Goal: Information Seeking & Learning: Learn about a topic

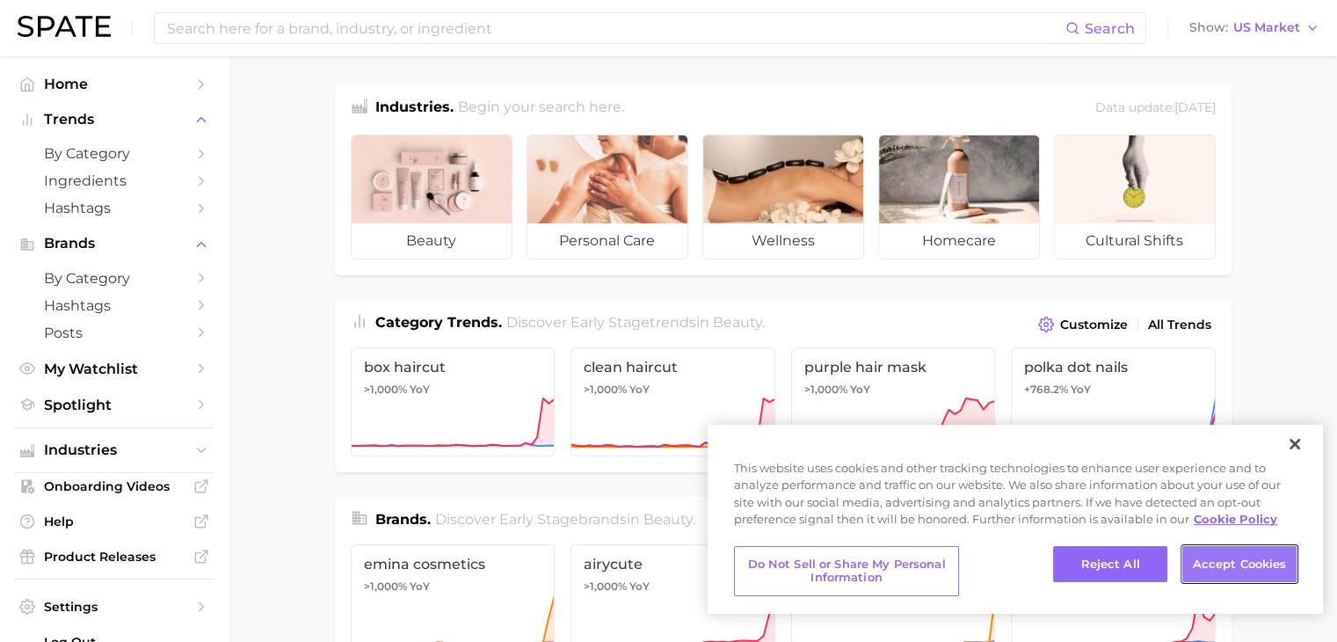
click at [1232, 556] on button "Accept Cookies" at bounding box center [1239, 564] width 114 height 37
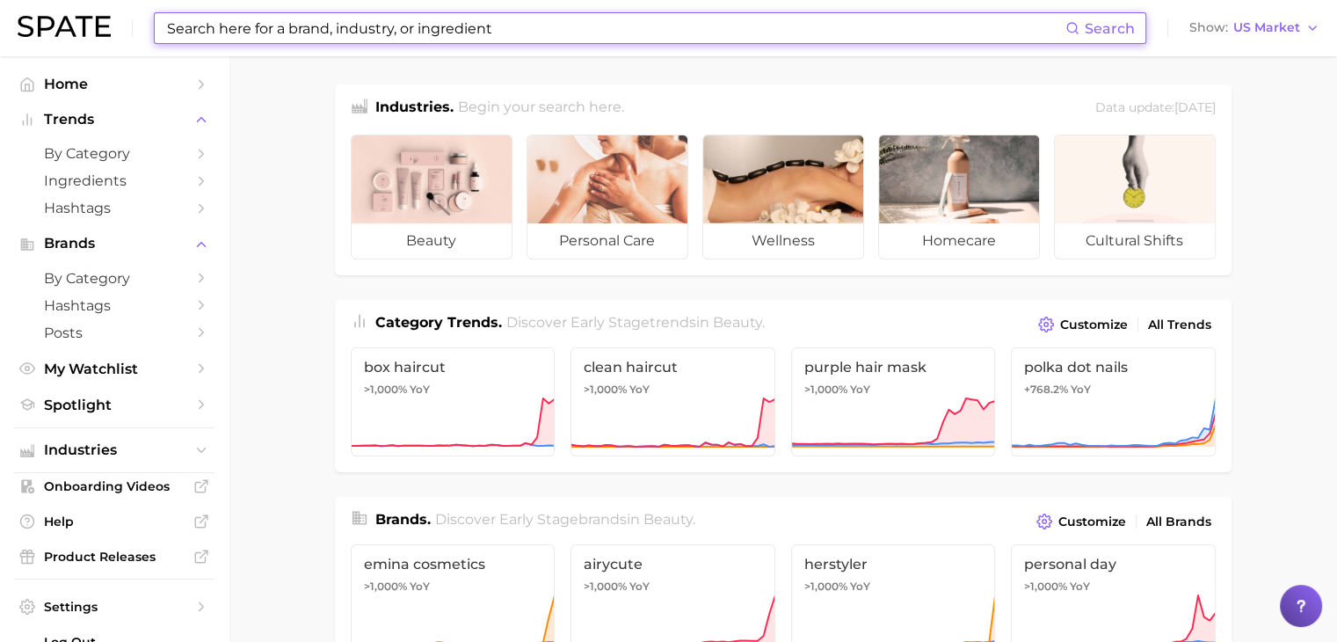
click at [601, 26] on input at bounding box center [615, 28] width 900 height 30
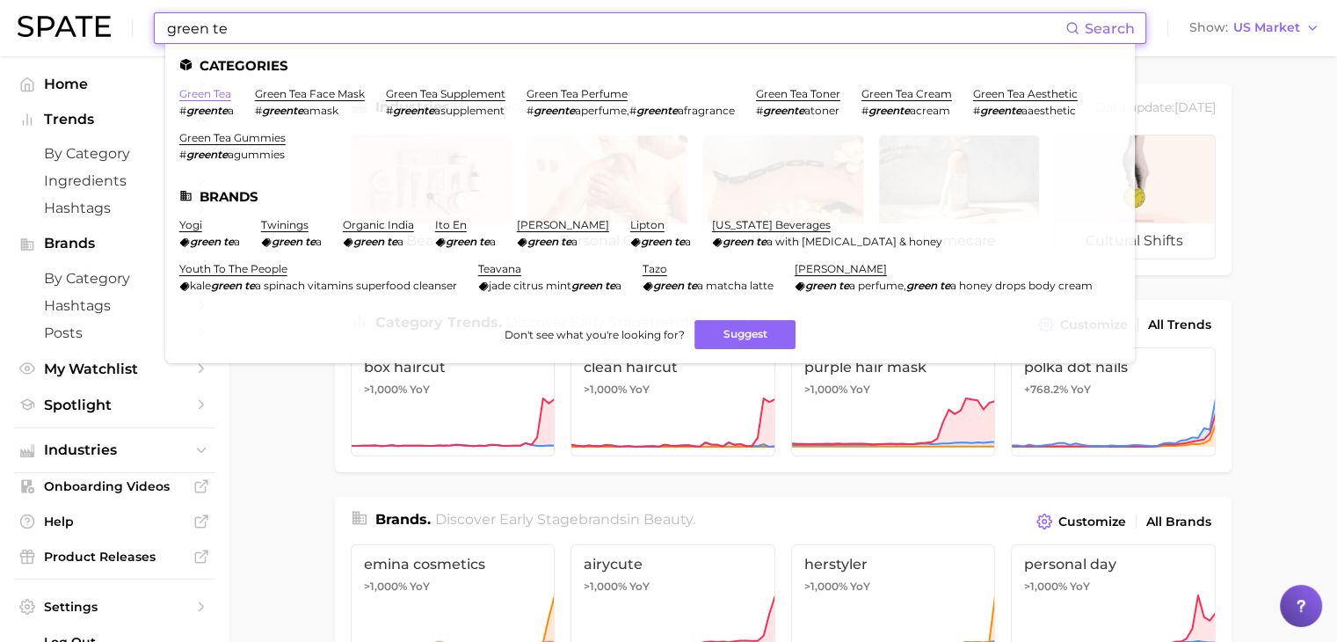
type input "green te"
click at [214, 96] on link "green tea" at bounding box center [205, 93] width 52 height 13
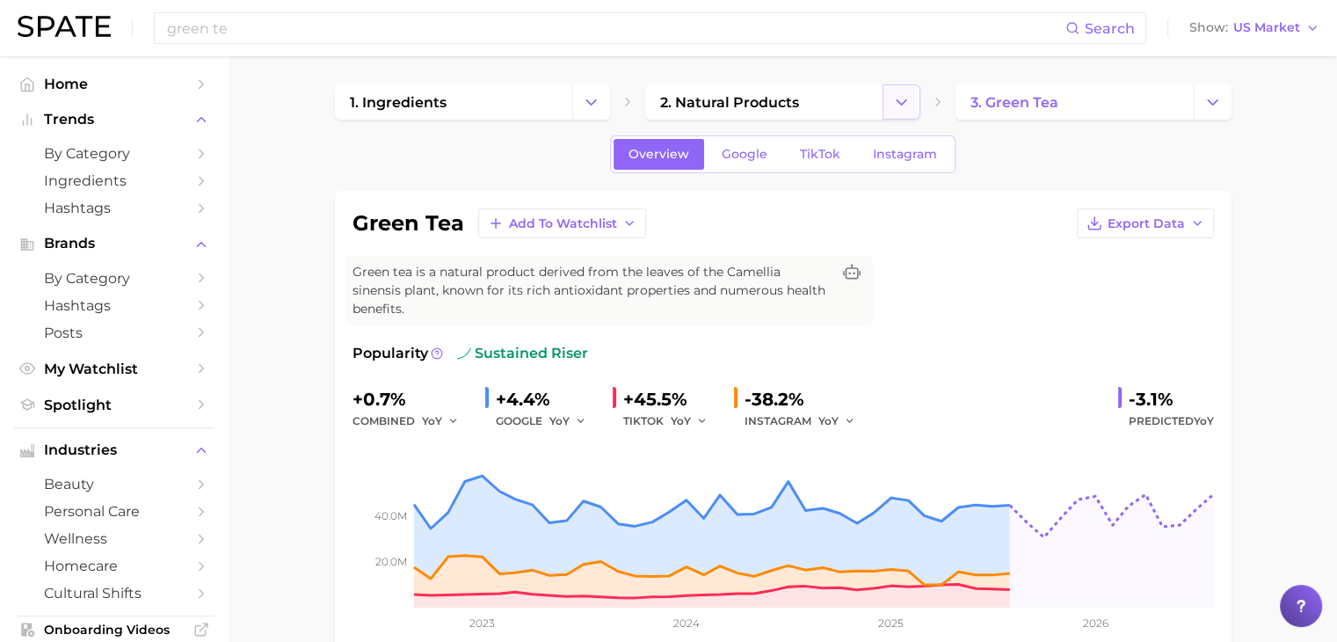
click at [906, 84] on button "Change Category" at bounding box center [902, 101] width 38 height 35
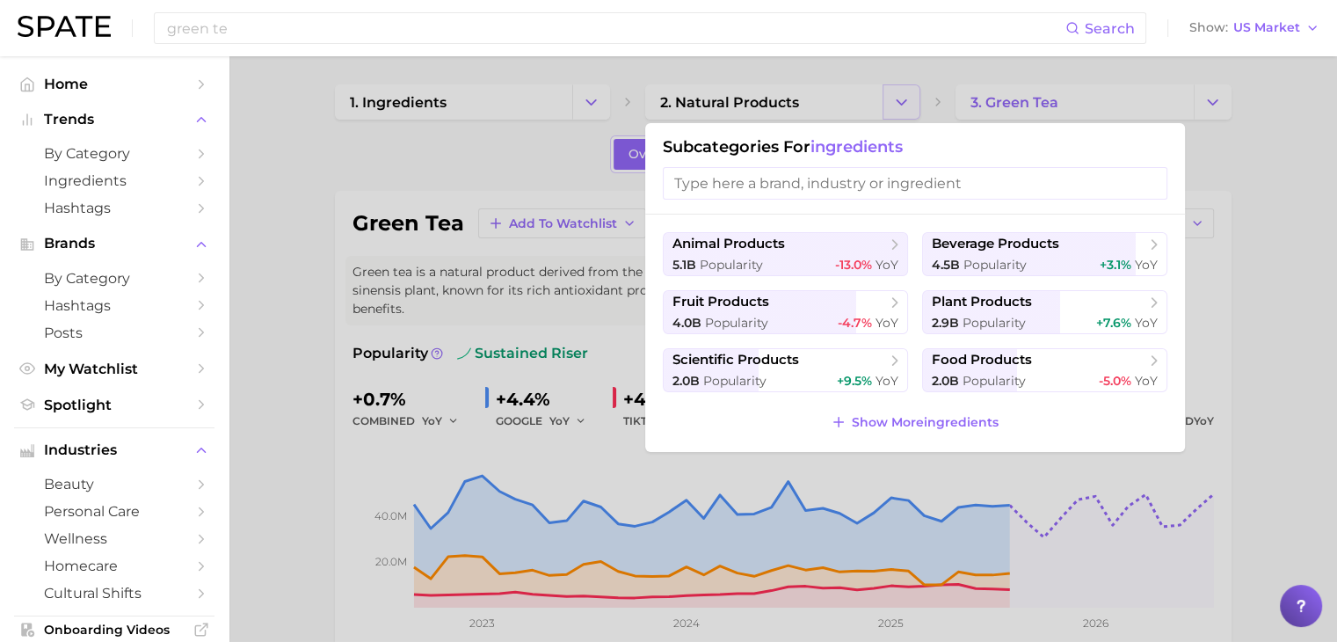
click at [906, 84] on div at bounding box center [668, 321] width 1337 height 642
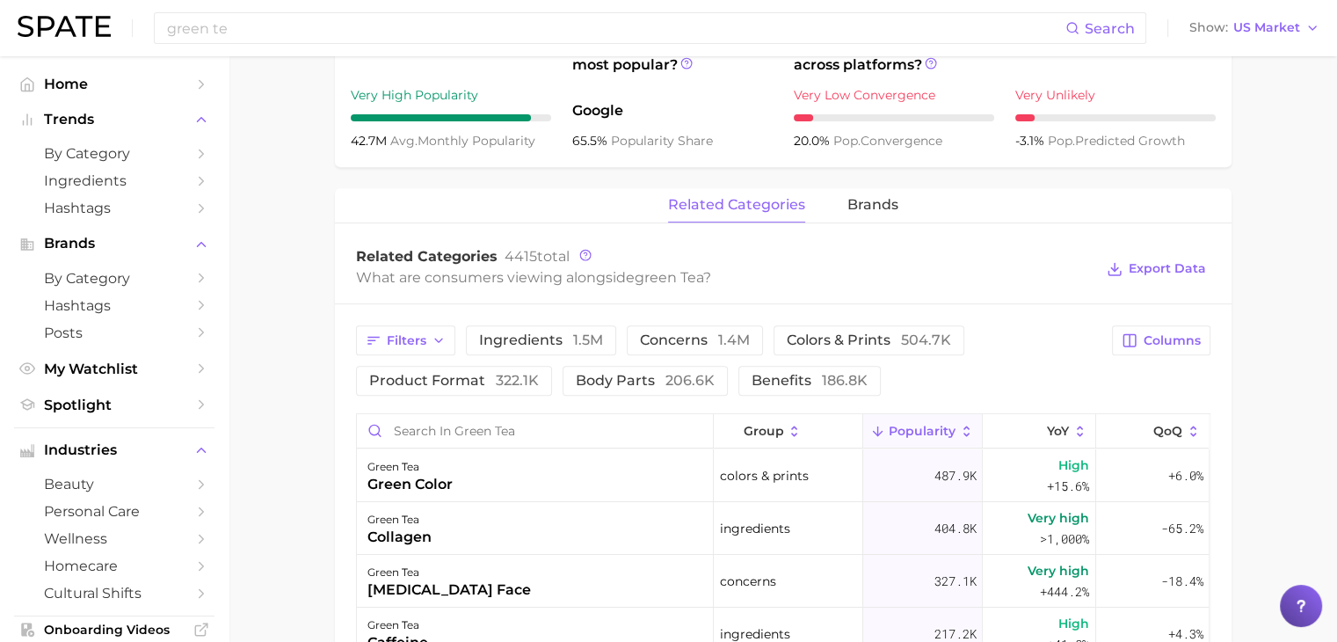
scroll to position [879, 0]
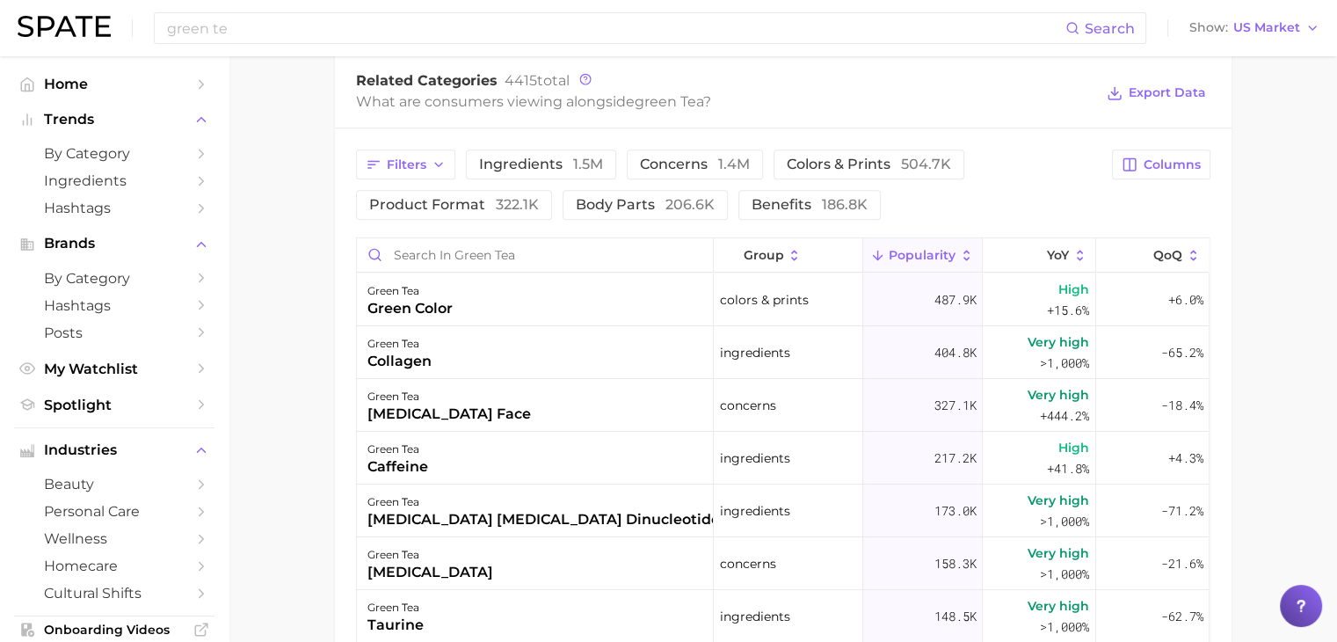
drag, startPoint x: 1216, startPoint y: 274, endPoint x: 1239, endPoint y: 229, distance: 51.1
click at [1239, 229] on main "1. ingredients 2. natural products 3. green tea Overview Google TikTok Instagra…" at bounding box center [783, 82] width 1109 height 1811
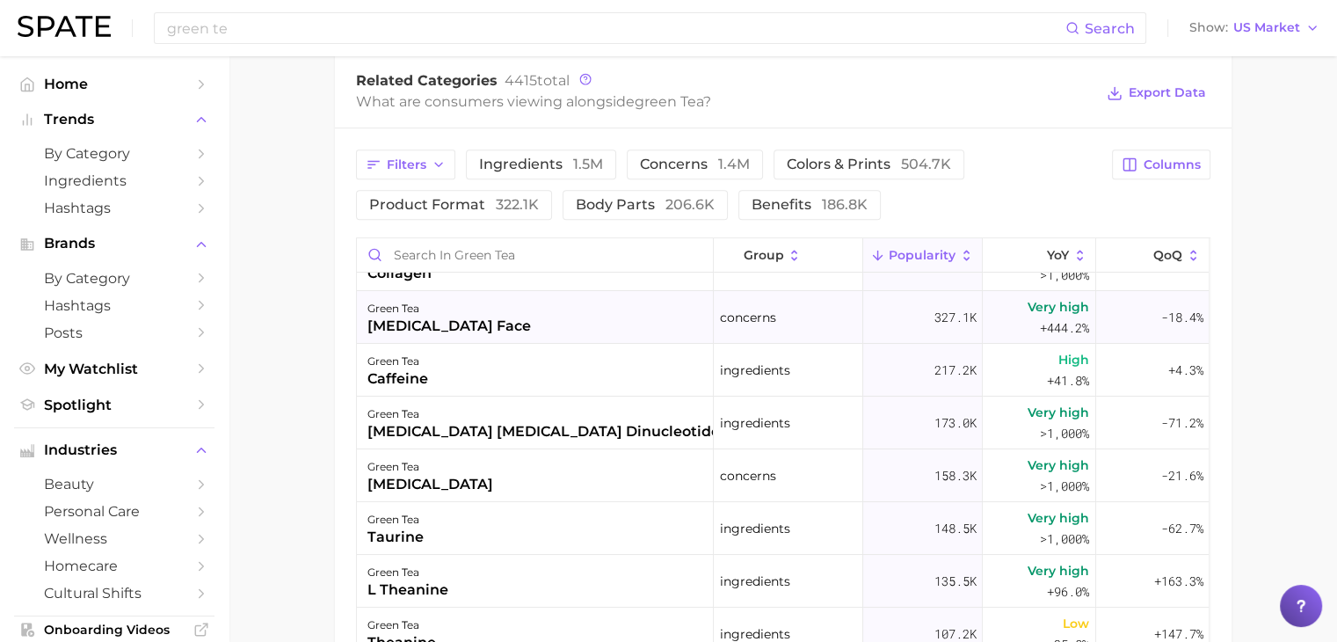
scroll to position [0, 0]
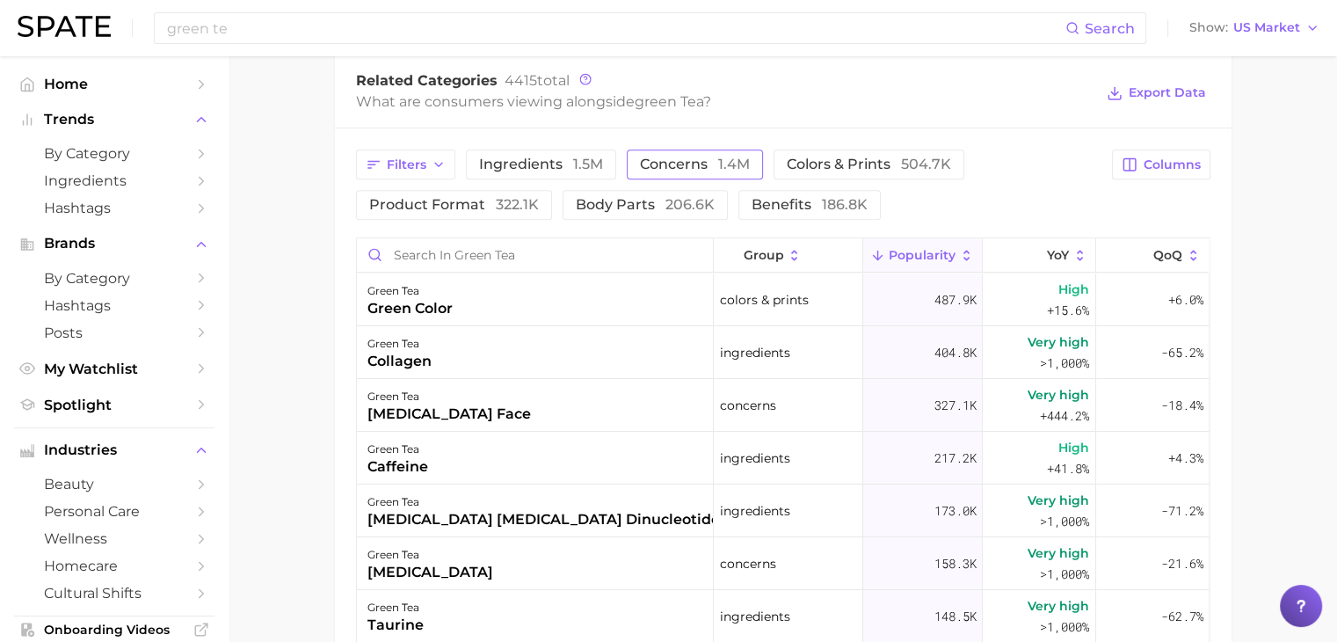
click at [731, 156] on span "1.4m" at bounding box center [734, 164] width 32 height 17
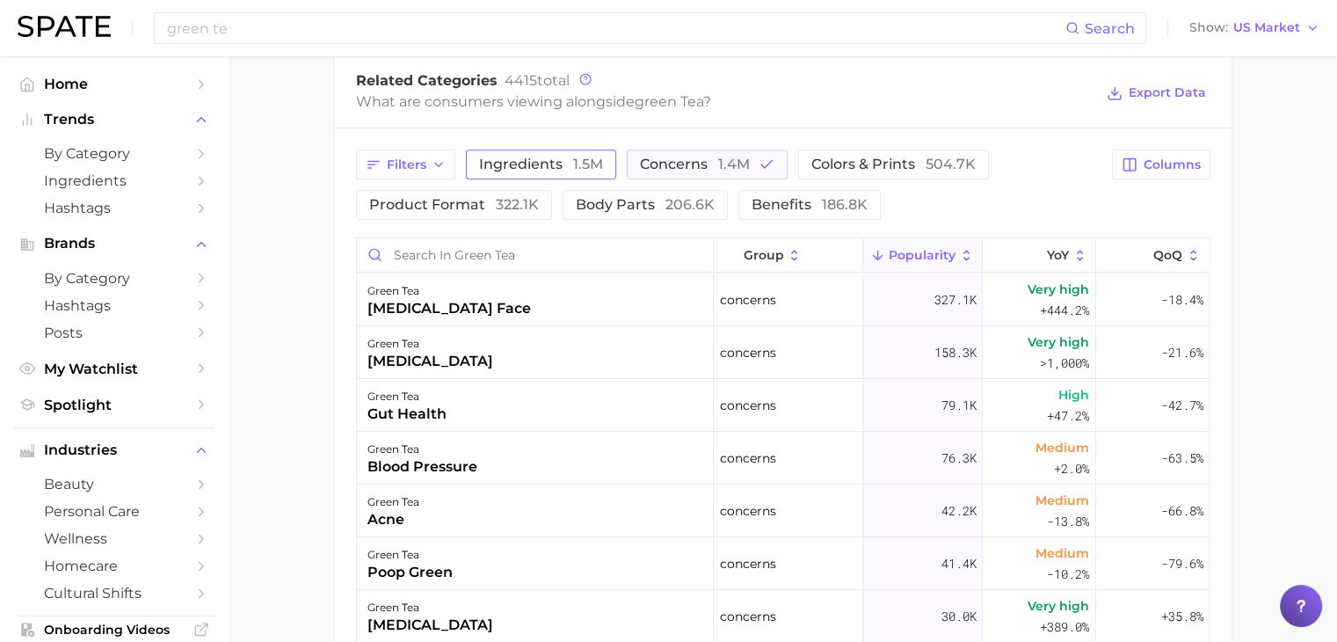
click at [562, 157] on span "ingredients 1.5m" at bounding box center [541, 164] width 124 height 14
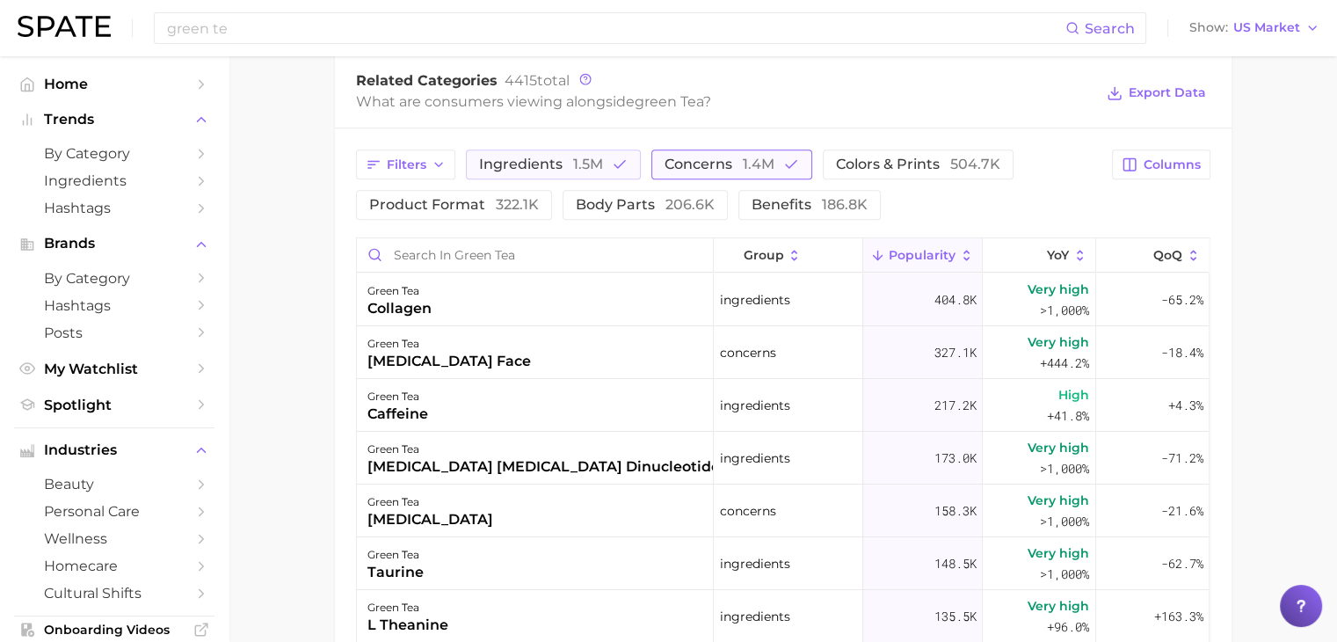
click at [743, 156] on span "1.4m" at bounding box center [759, 164] width 32 height 17
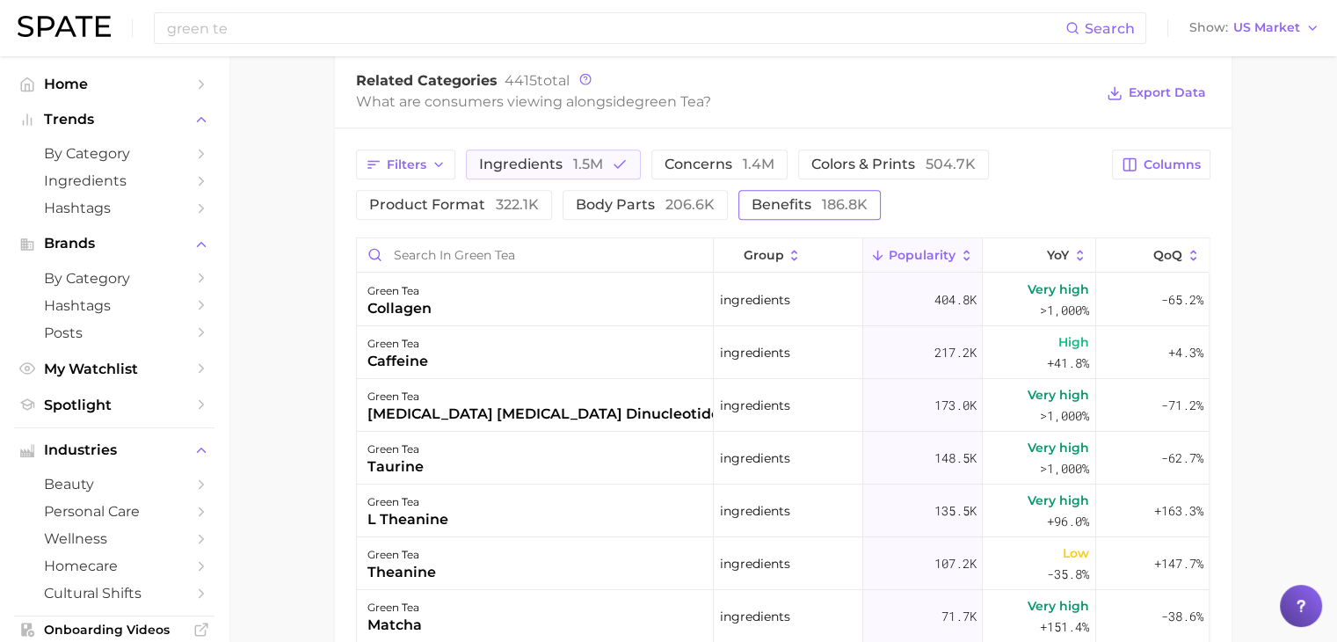
click at [822, 196] on span "186.8k" at bounding box center [845, 204] width 46 height 17
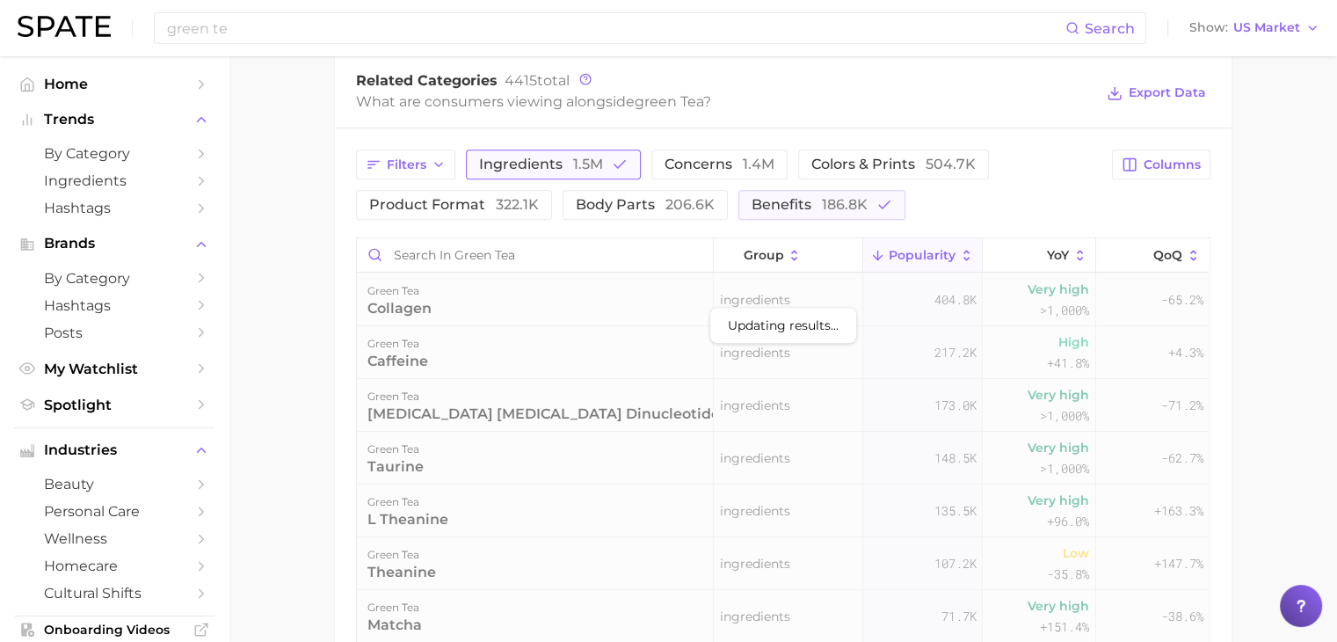
click at [526, 157] on span "ingredients 1.5m" at bounding box center [541, 164] width 124 height 14
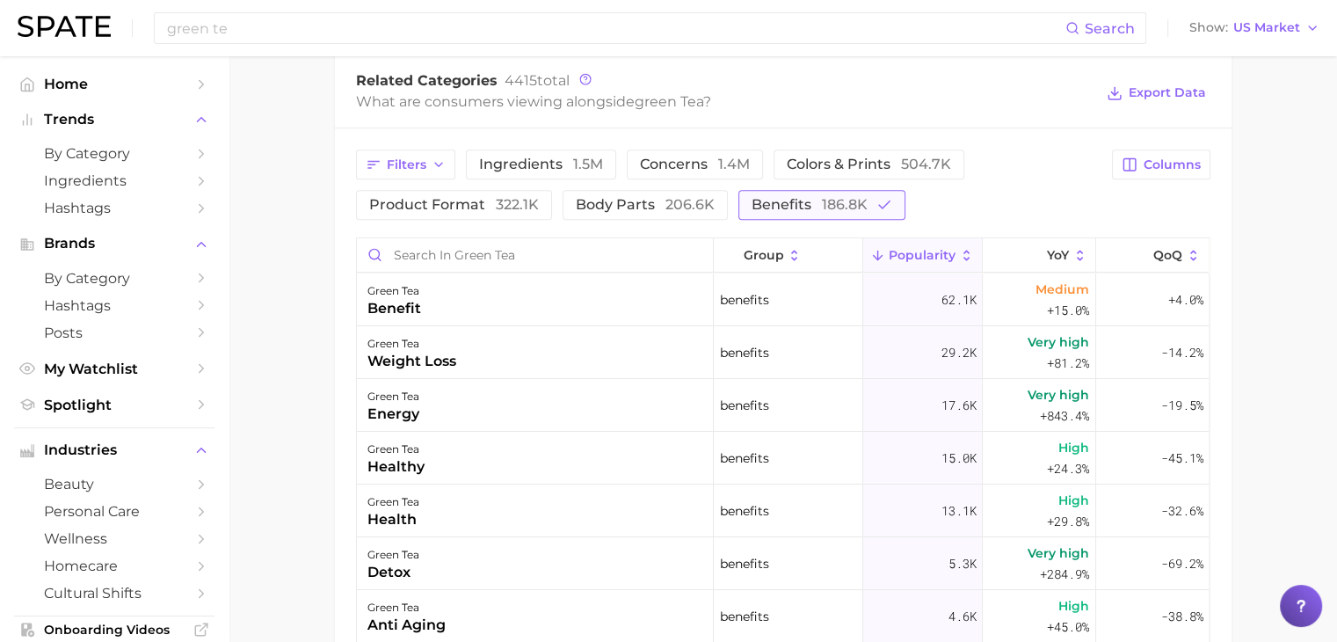
drag, startPoint x: 833, startPoint y: 195, endPoint x: 811, endPoint y: 198, distance: 22.1
click at [833, 195] on button "benefits 186.8k" at bounding box center [821, 205] width 167 height 30
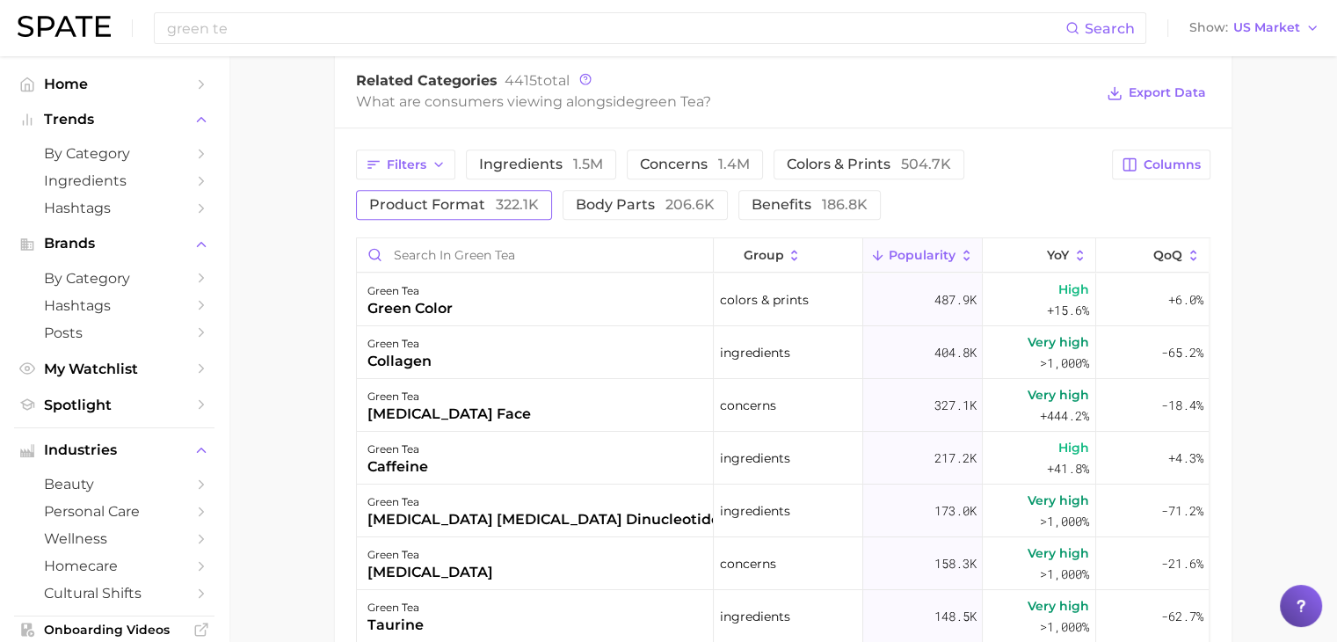
click at [475, 198] on span "product format 322.1k" at bounding box center [454, 205] width 170 height 14
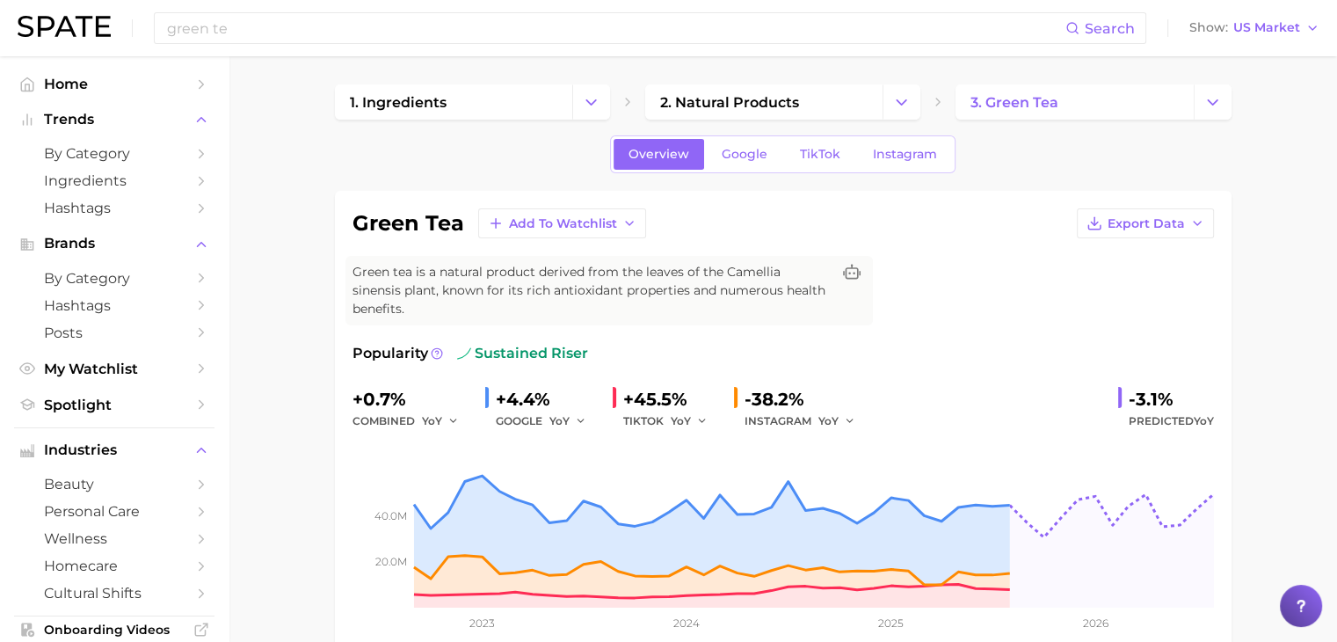
click at [929, 165] on link "Instagram" at bounding box center [905, 154] width 94 height 31
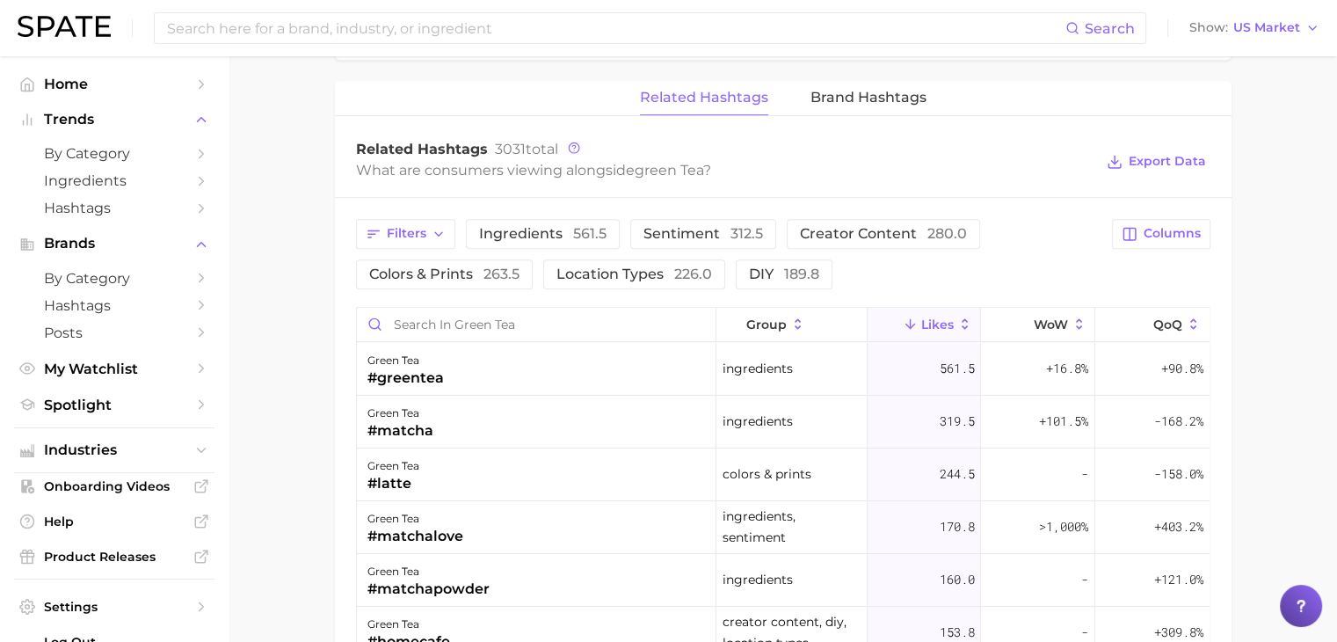
scroll to position [1231, 0]
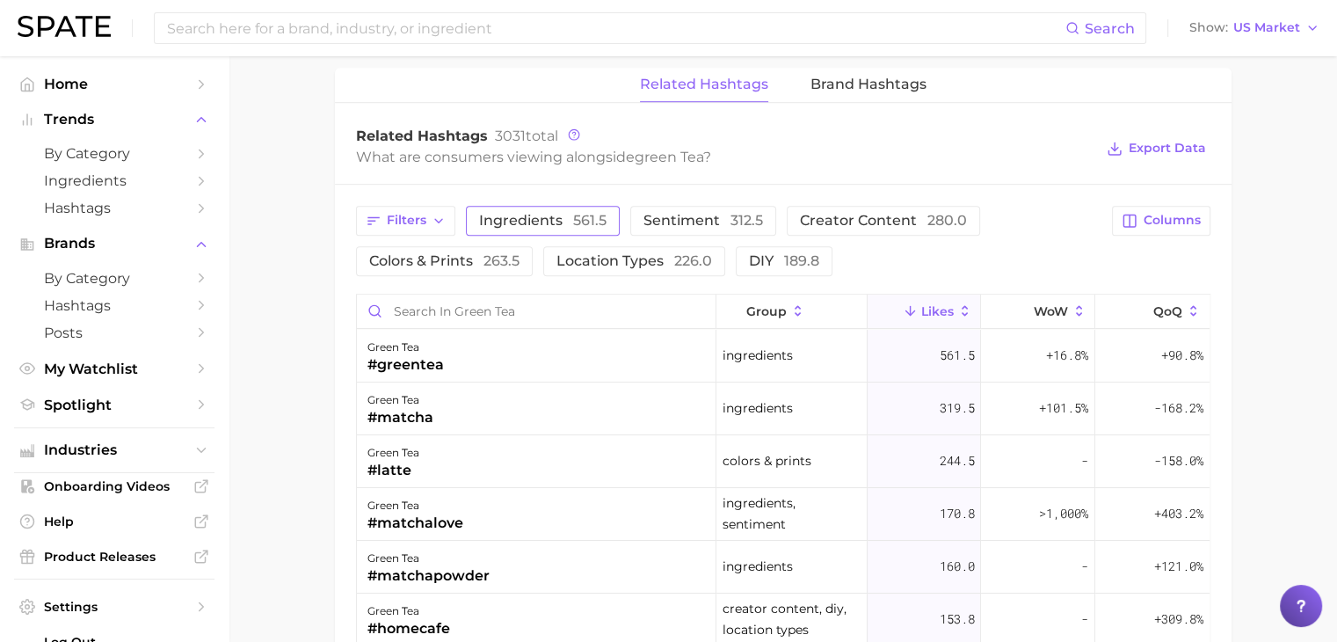
click at [591, 212] on span "561.5" at bounding box center [589, 220] width 33 height 17
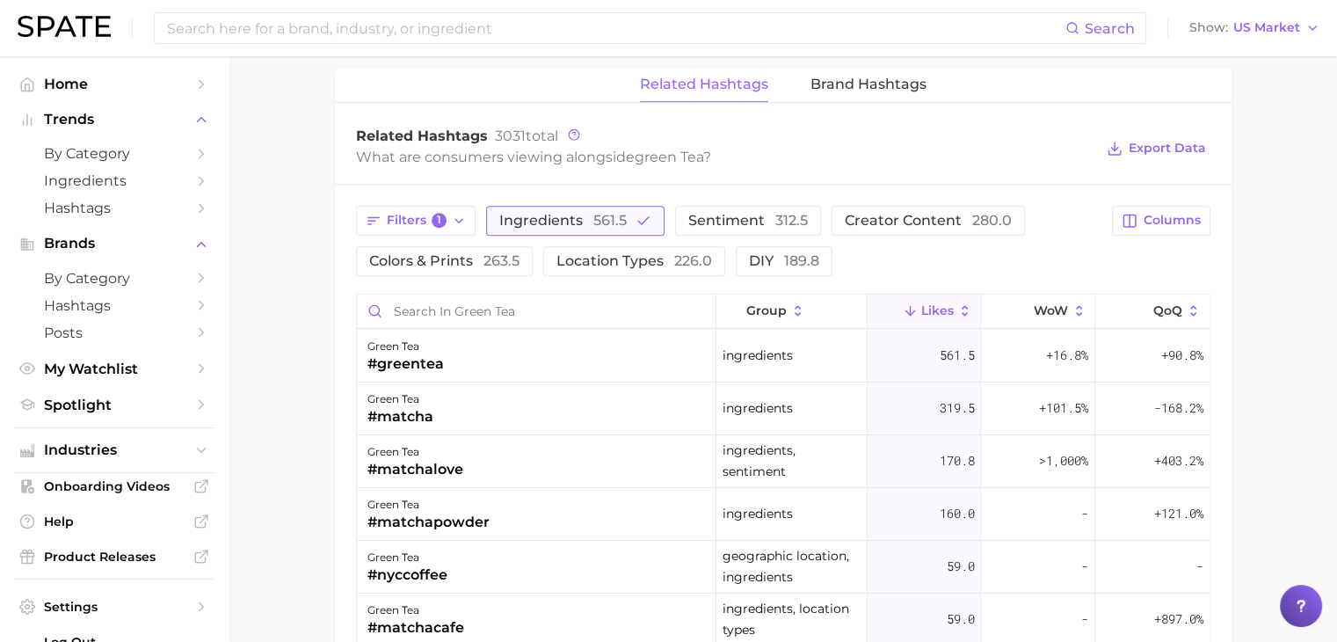
click at [580, 214] on span "Ingredients 561.5" at bounding box center [562, 221] width 127 height 14
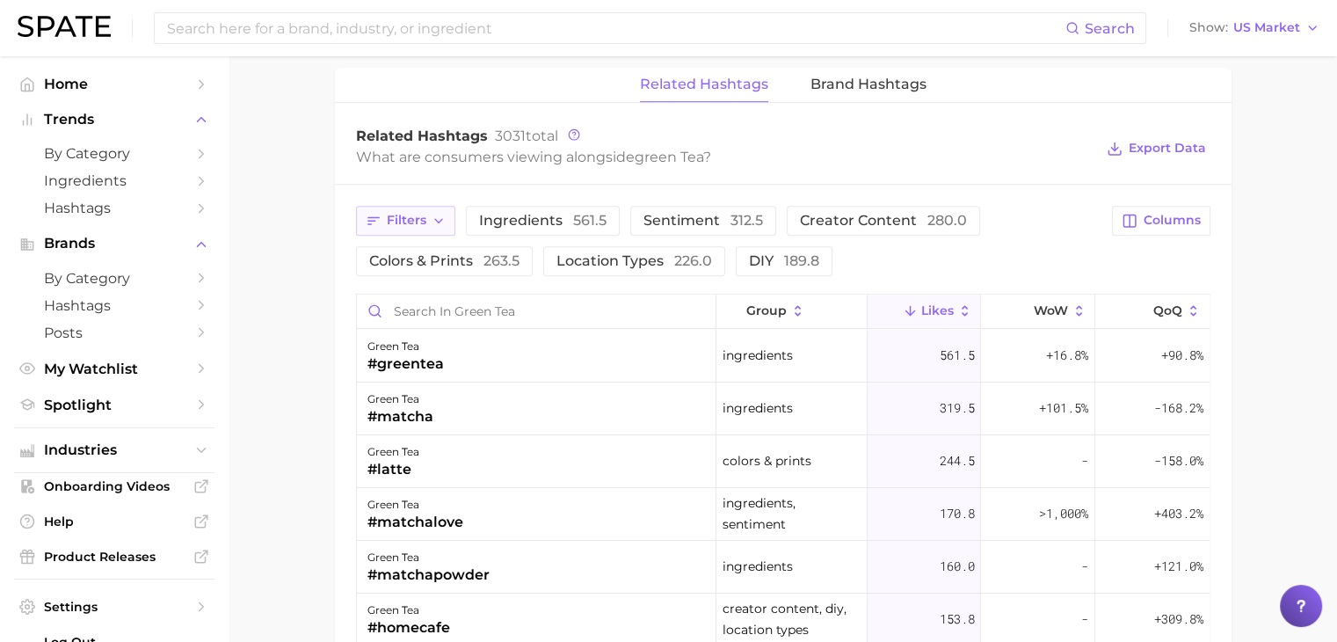
click at [429, 206] on button "Filters" at bounding box center [405, 221] width 99 height 30
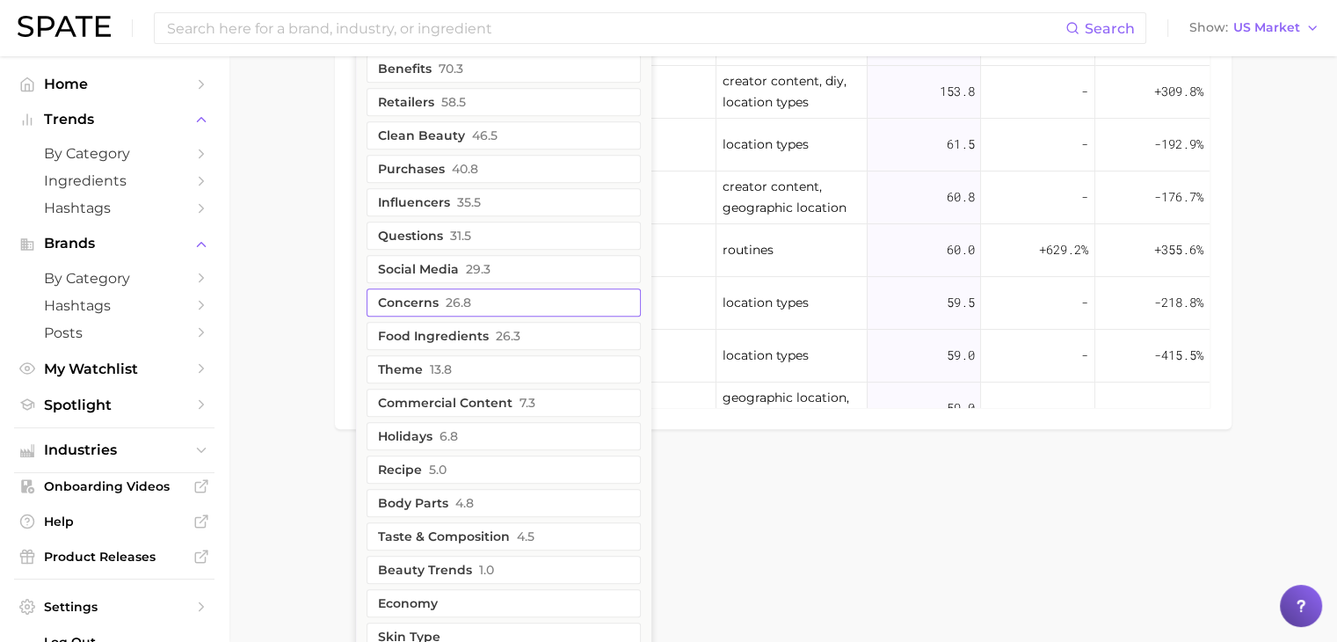
click at [456, 295] on span "26.8" at bounding box center [458, 302] width 25 height 14
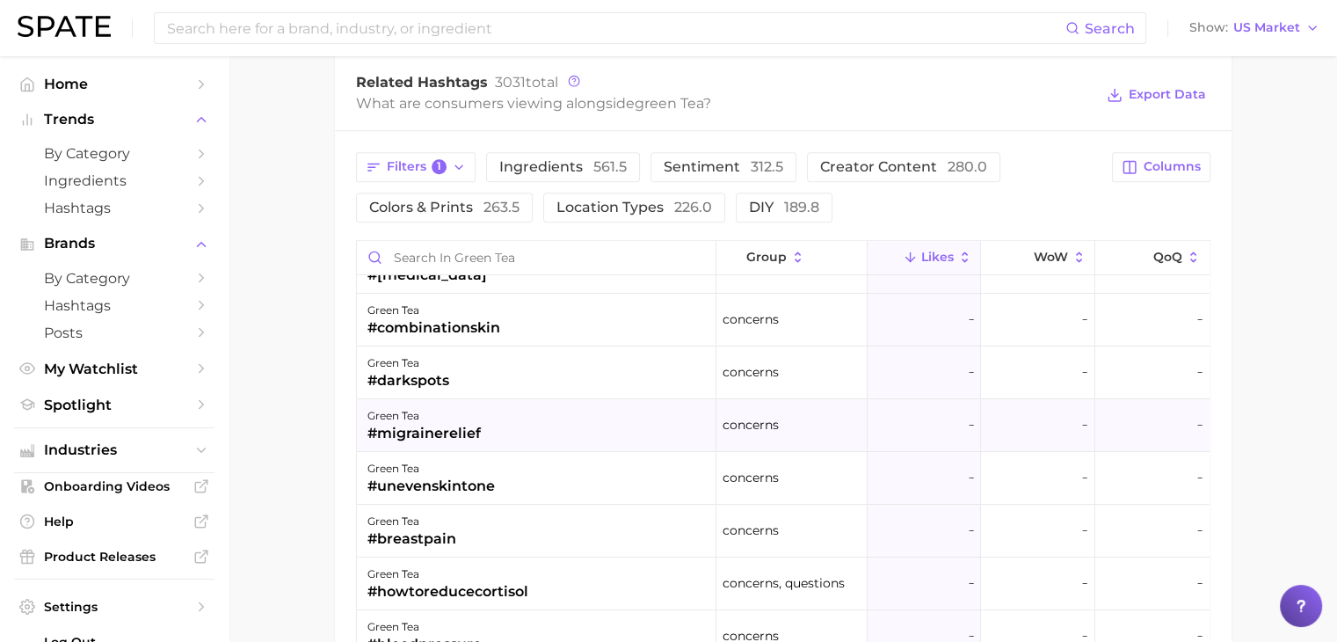
scroll to position [0, 0]
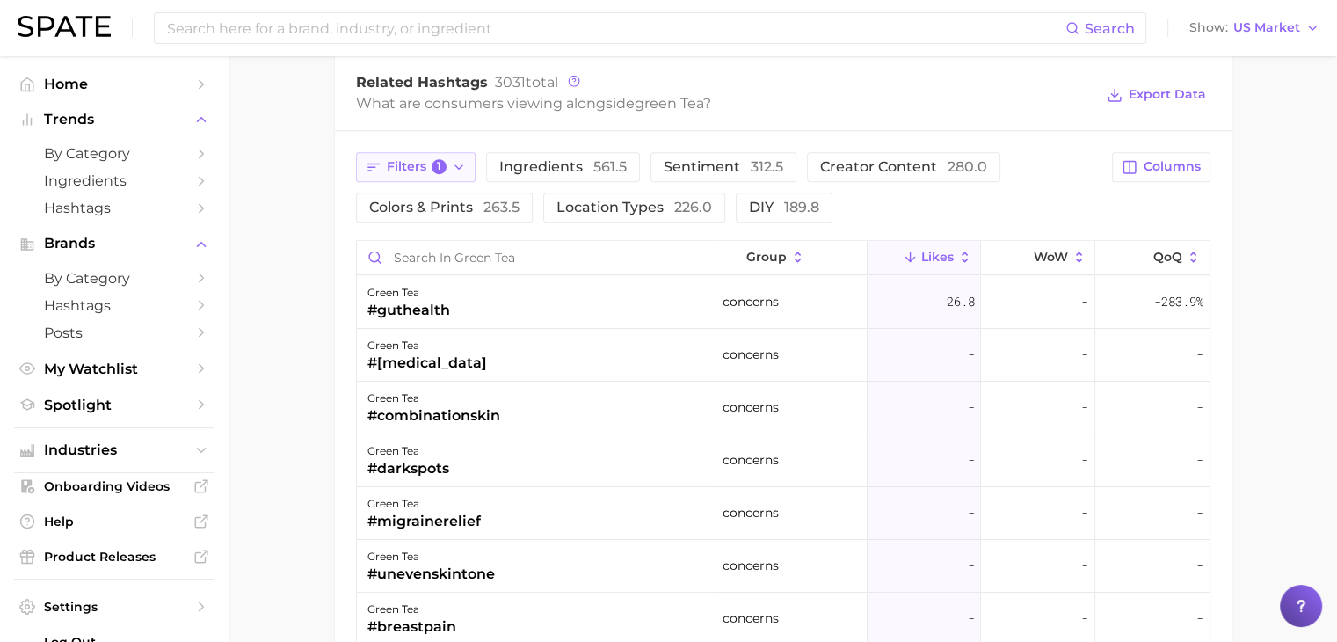
click at [462, 160] on icon "button" at bounding box center [459, 167] width 14 height 14
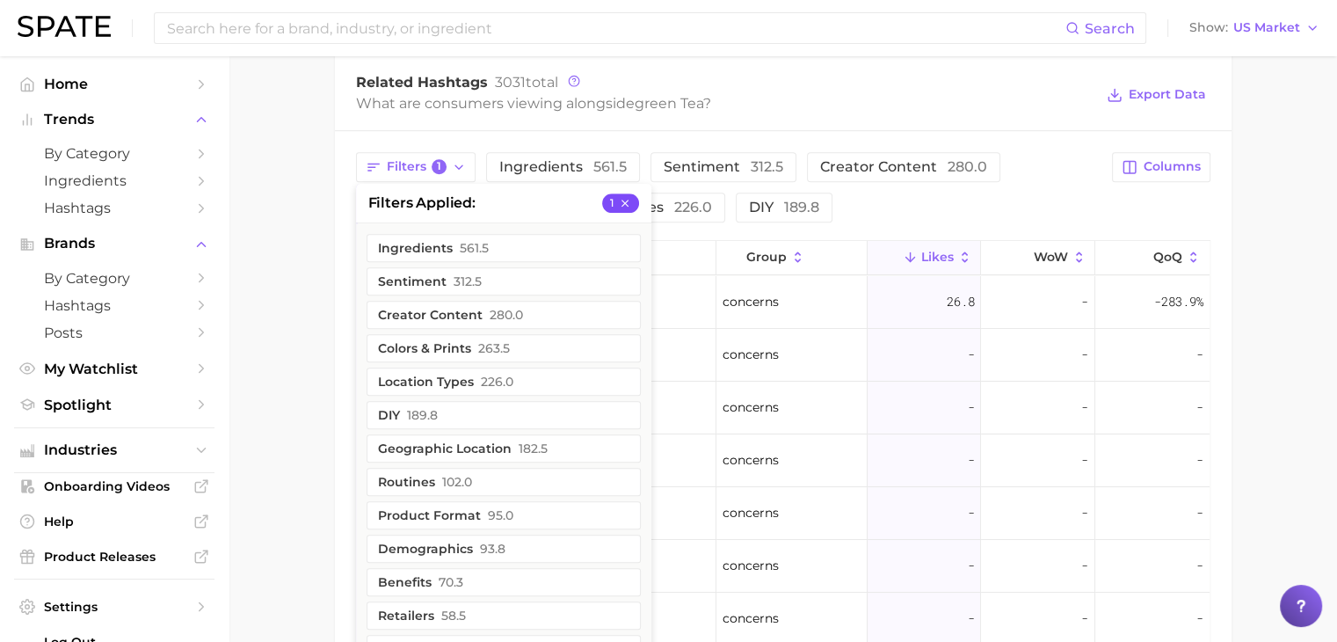
click at [629, 197] on icon "button" at bounding box center [625, 203] width 12 height 12
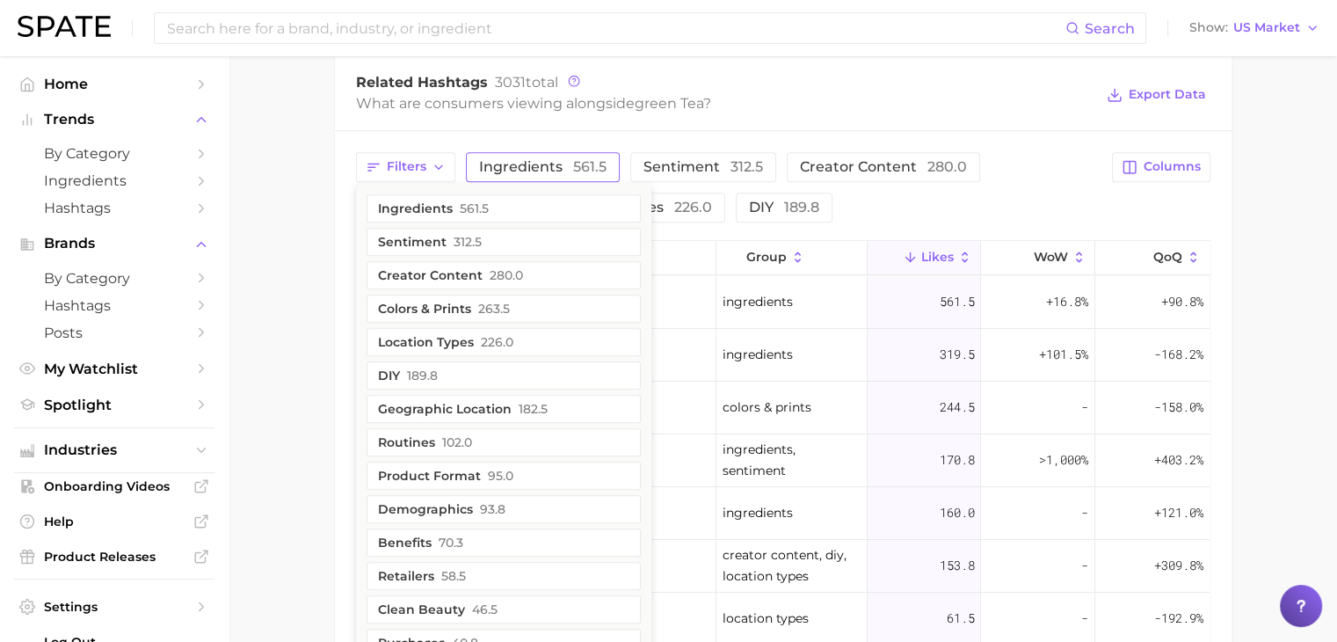
click at [594, 158] on span "561.5" at bounding box center [589, 166] width 33 height 17
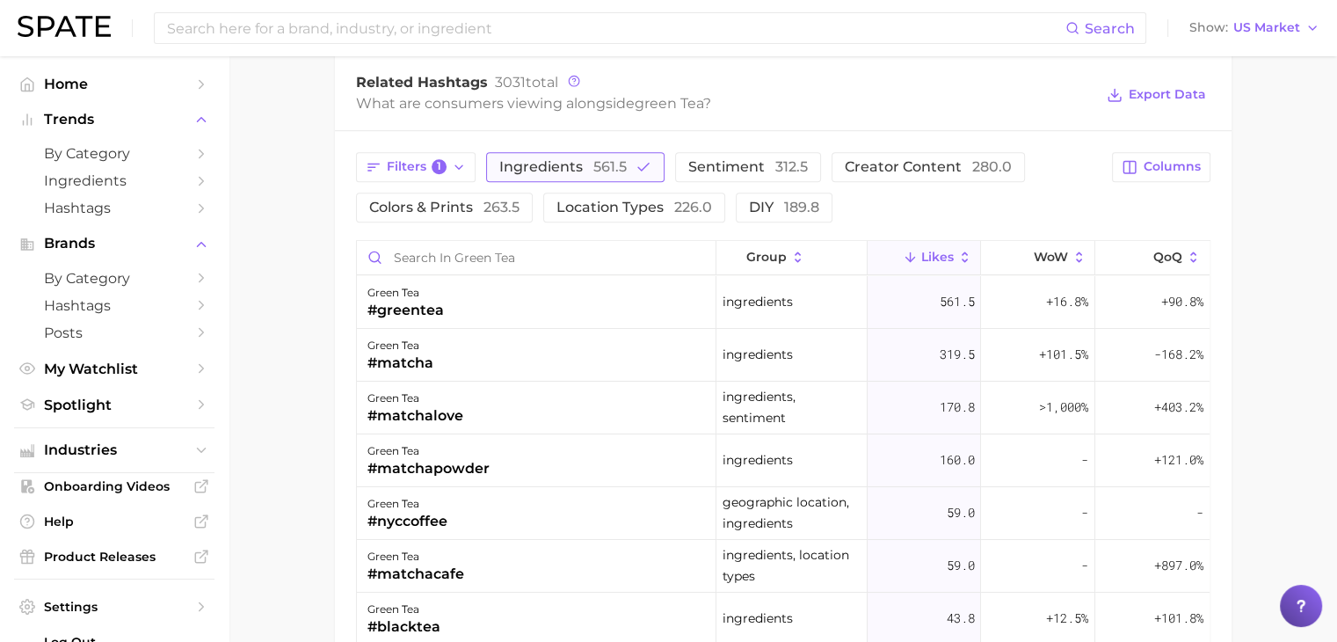
click at [573, 160] on span "Ingredients 561.5" at bounding box center [562, 167] width 127 height 14
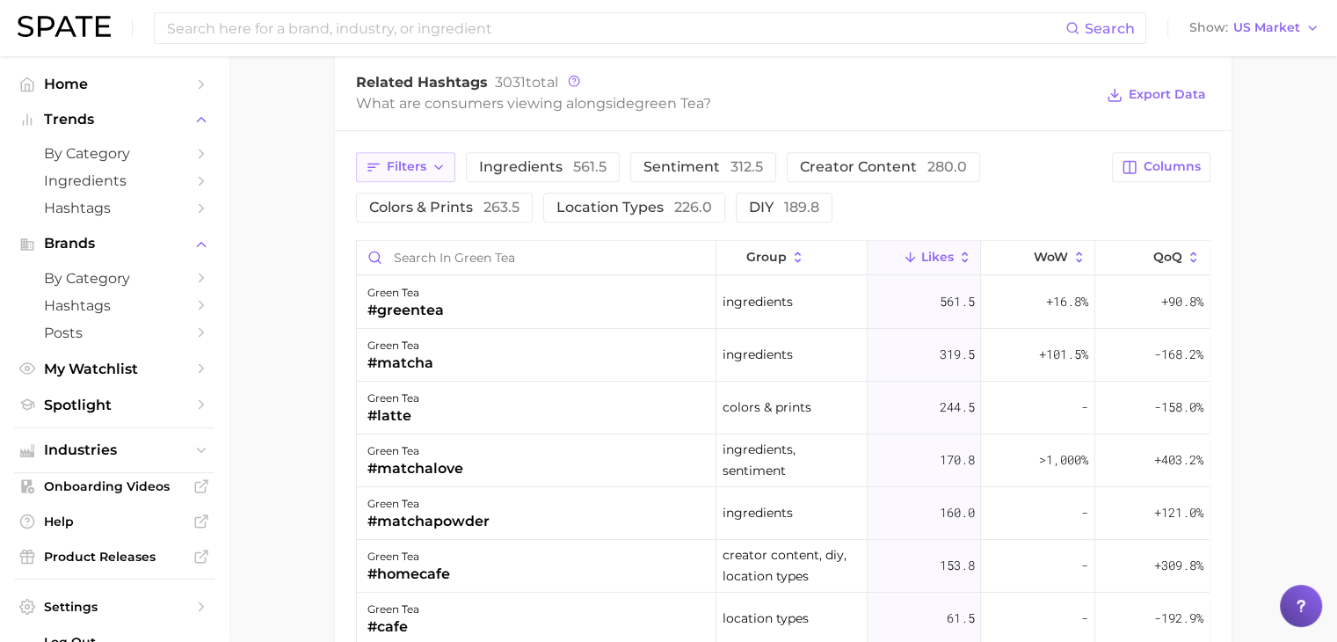
click at [422, 154] on button "Filters" at bounding box center [405, 167] width 99 height 30
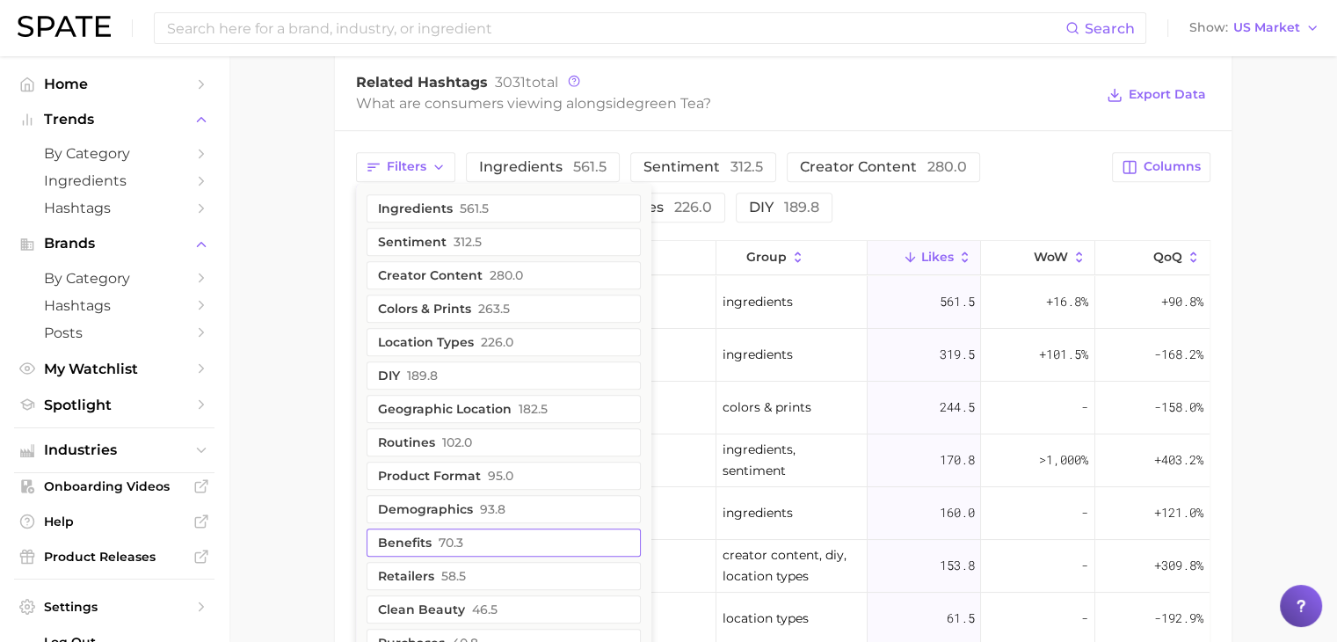
drag, startPoint x: 495, startPoint y: 504, endPoint x: 500, endPoint y: 517, distance: 14.2
click at [500, 528] on button "Benefits 70.3" at bounding box center [504, 542] width 274 height 28
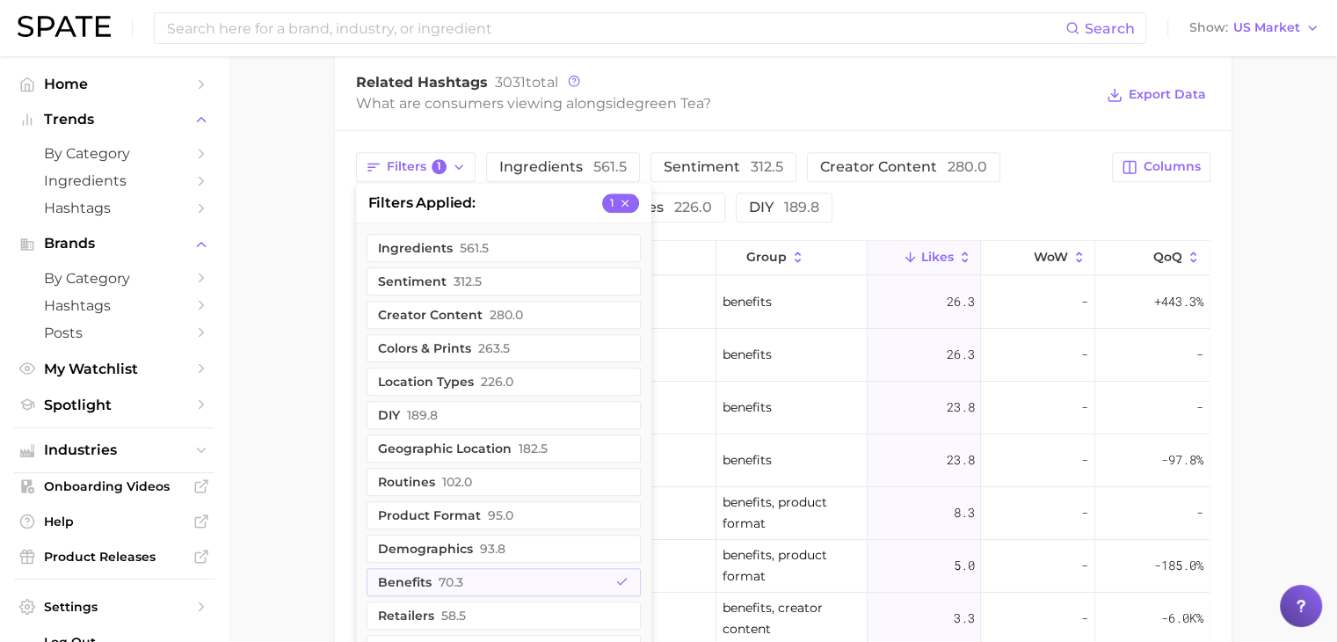
click at [997, 172] on div "Filters 1 filters applied 1 Ingredients 561.5 Sentiment 312.5 Creator content 2…" at bounding box center [729, 187] width 746 height 70
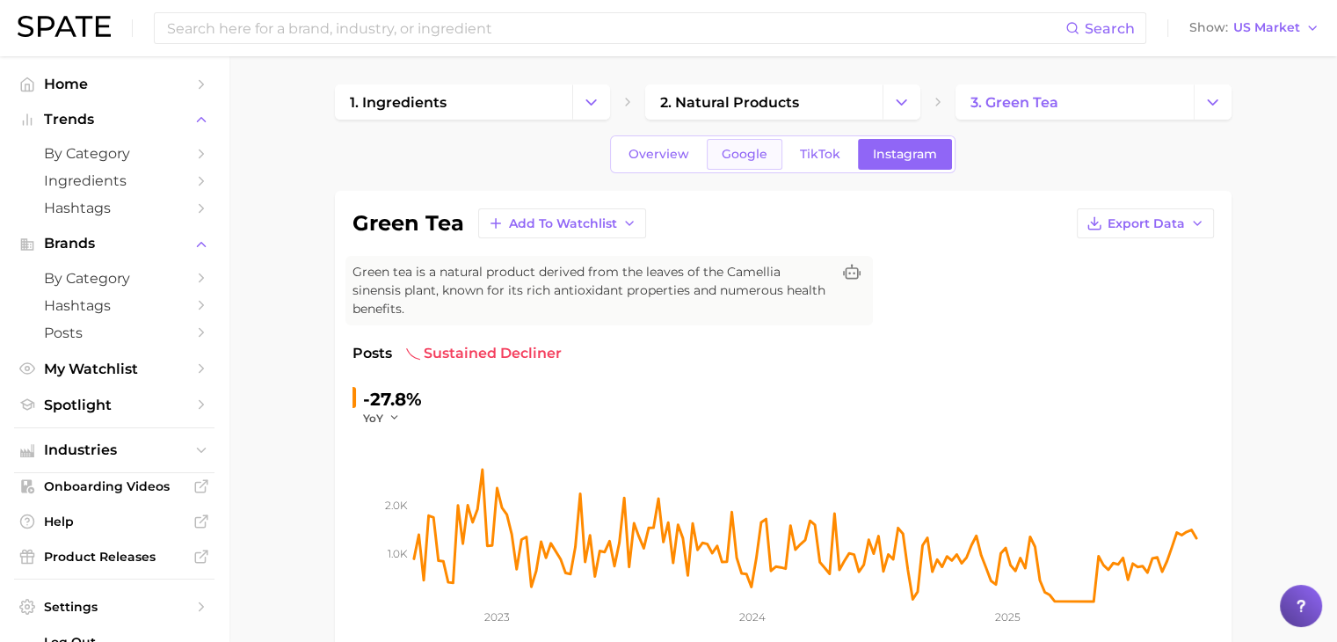
click at [729, 160] on span "Google" at bounding box center [745, 154] width 46 height 15
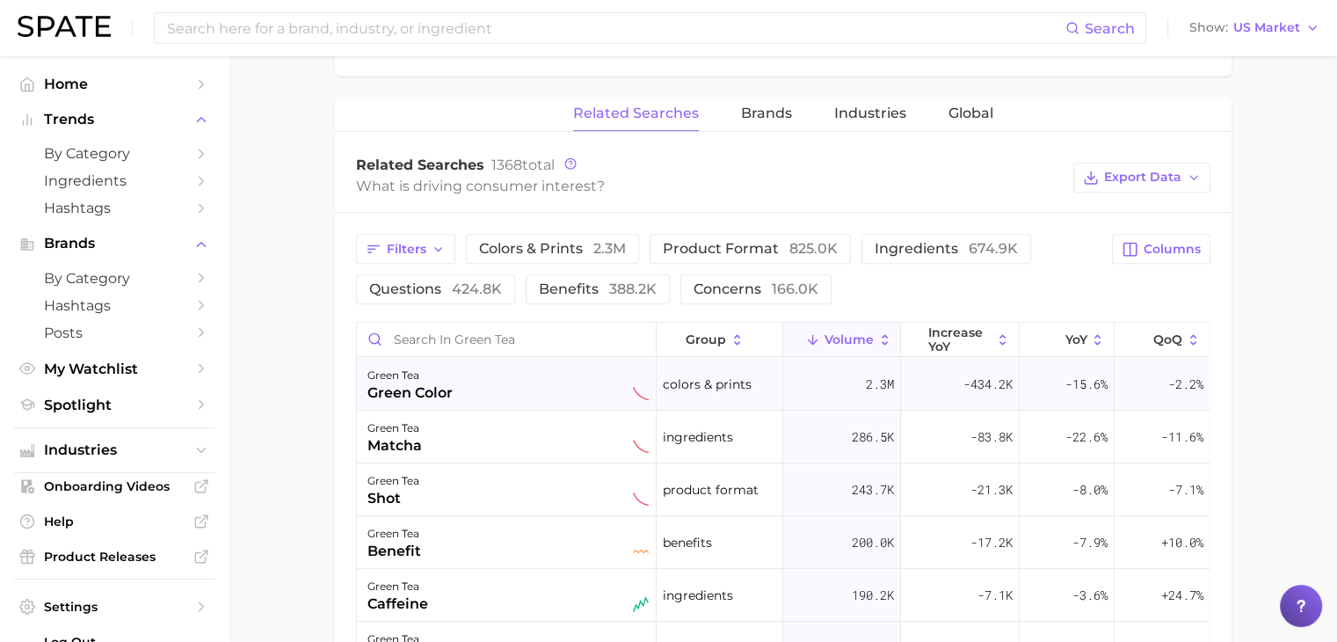
scroll to position [791, 0]
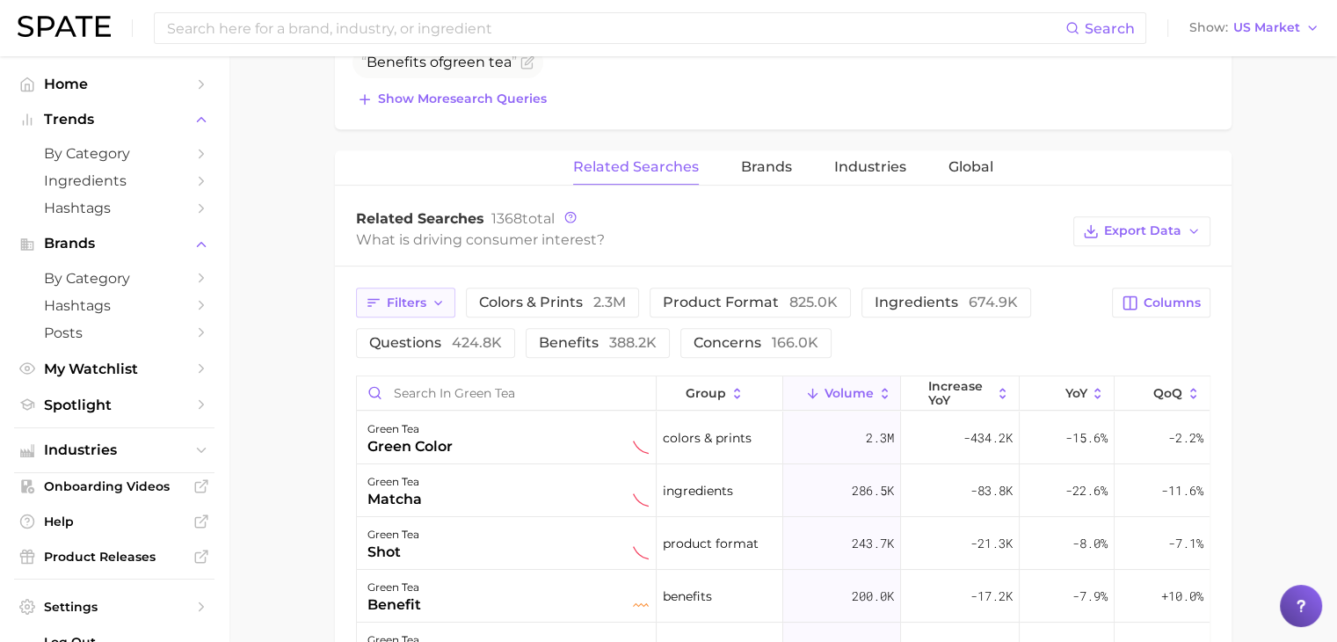
click at [438, 296] on icon "button" at bounding box center [439, 303] width 14 height 14
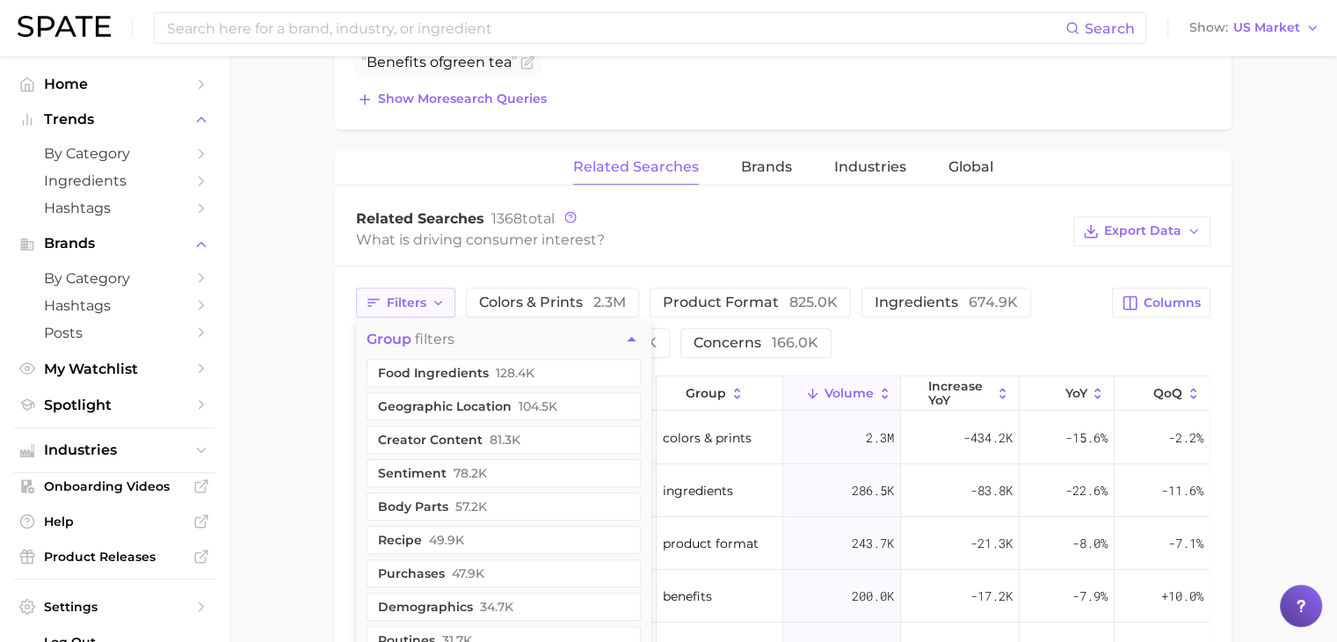
click at [450, 288] on button "Filters" at bounding box center [405, 302] width 99 height 30
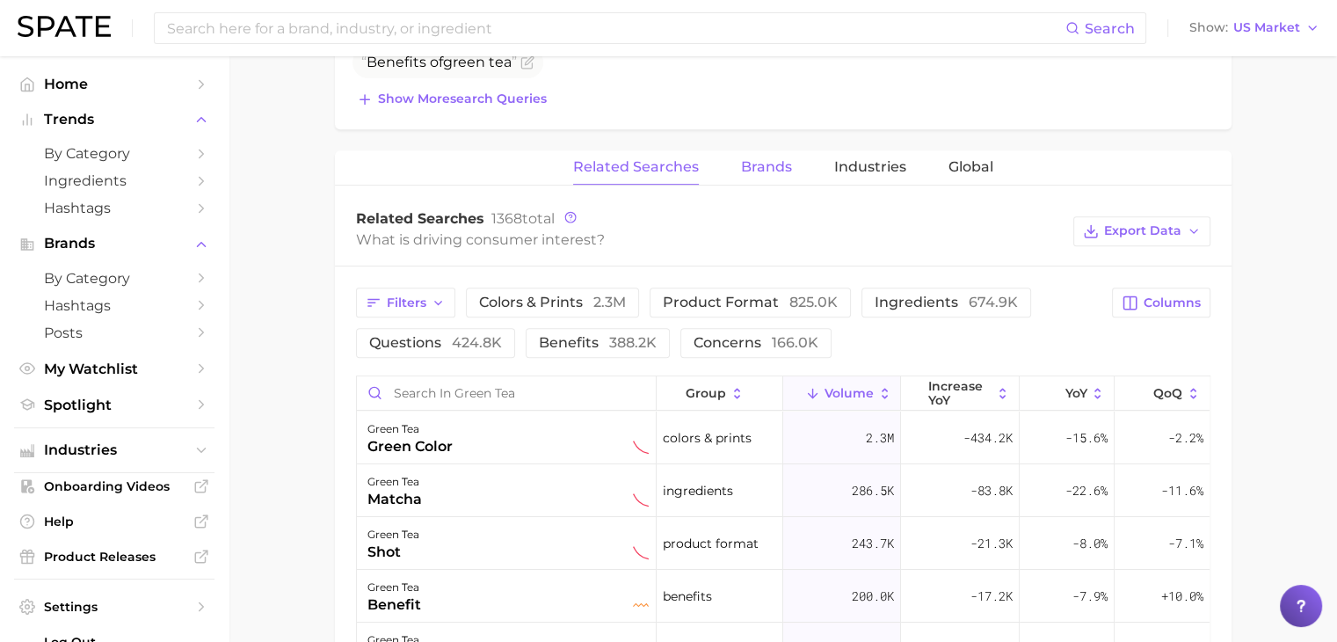
click at [745, 158] on button "Brands" at bounding box center [766, 167] width 51 height 34
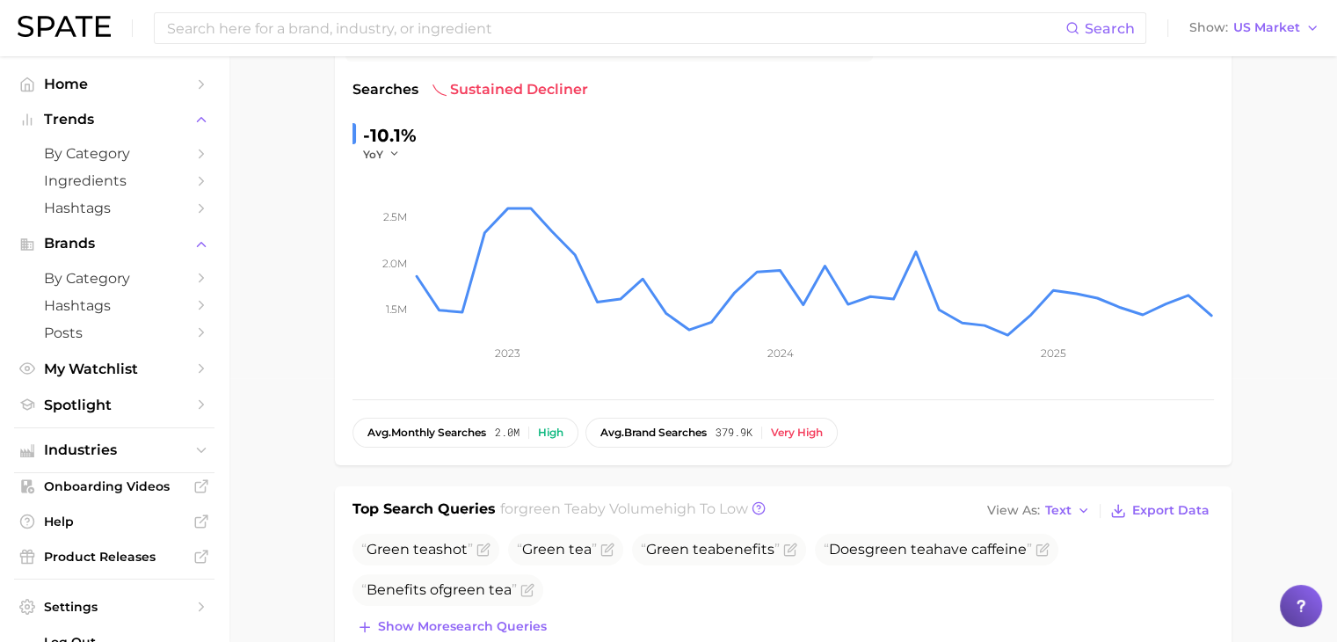
scroll to position [0, 0]
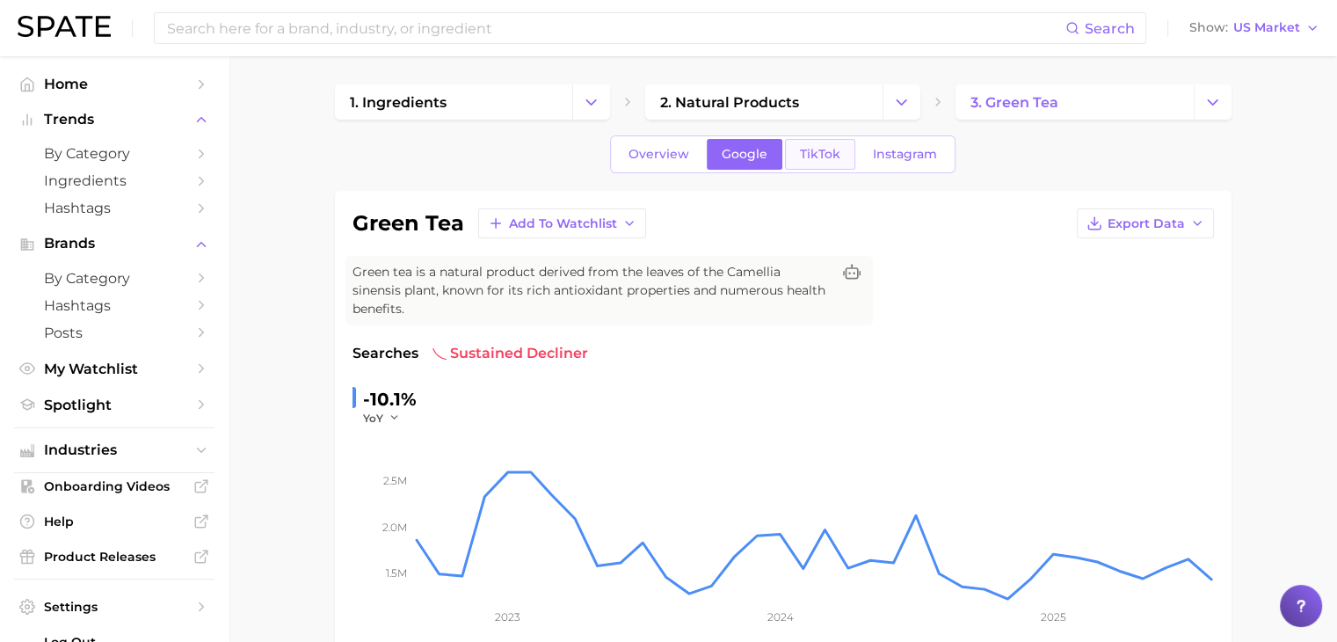
click at [818, 155] on span "TikTok" at bounding box center [820, 154] width 40 height 15
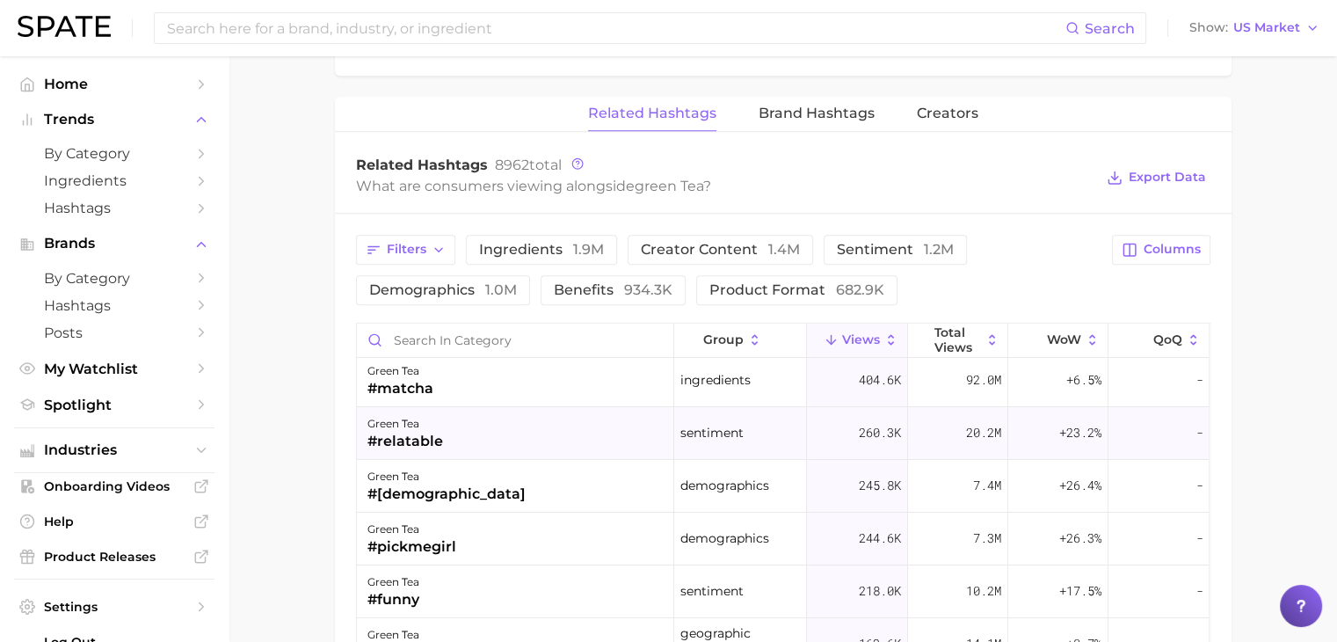
scroll to position [88, 0]
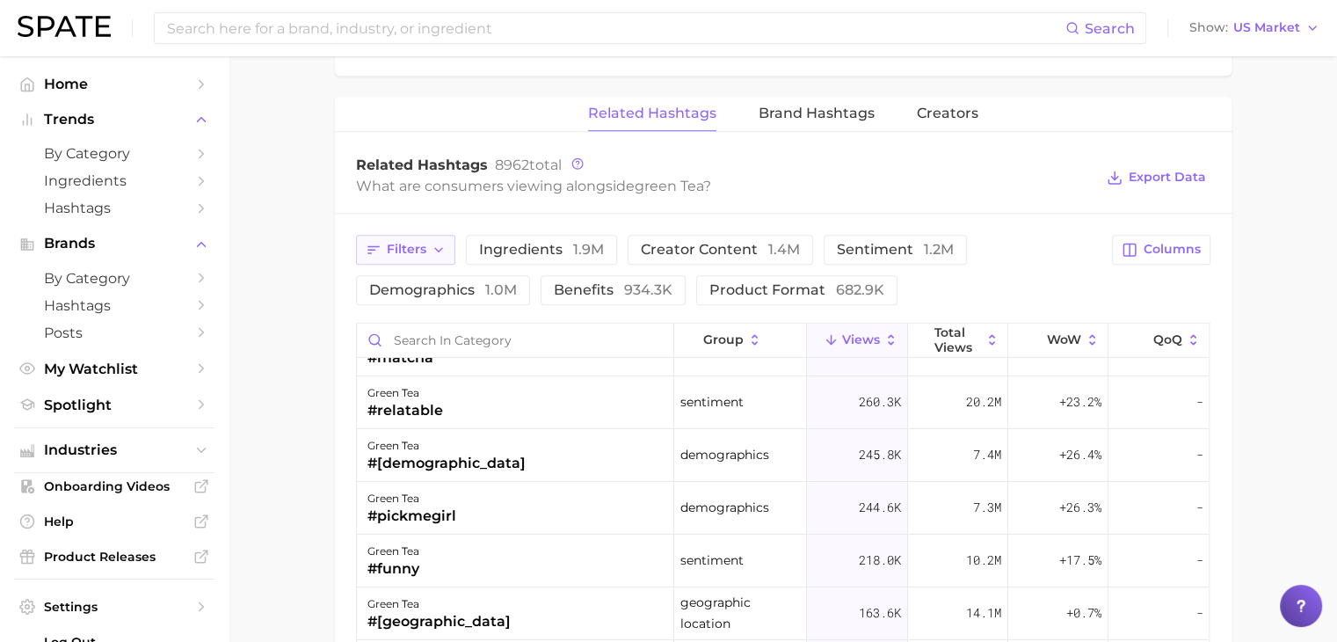
click at [400, 242] on span "Filters" at bounding box center [407, 249] width 40 height 15
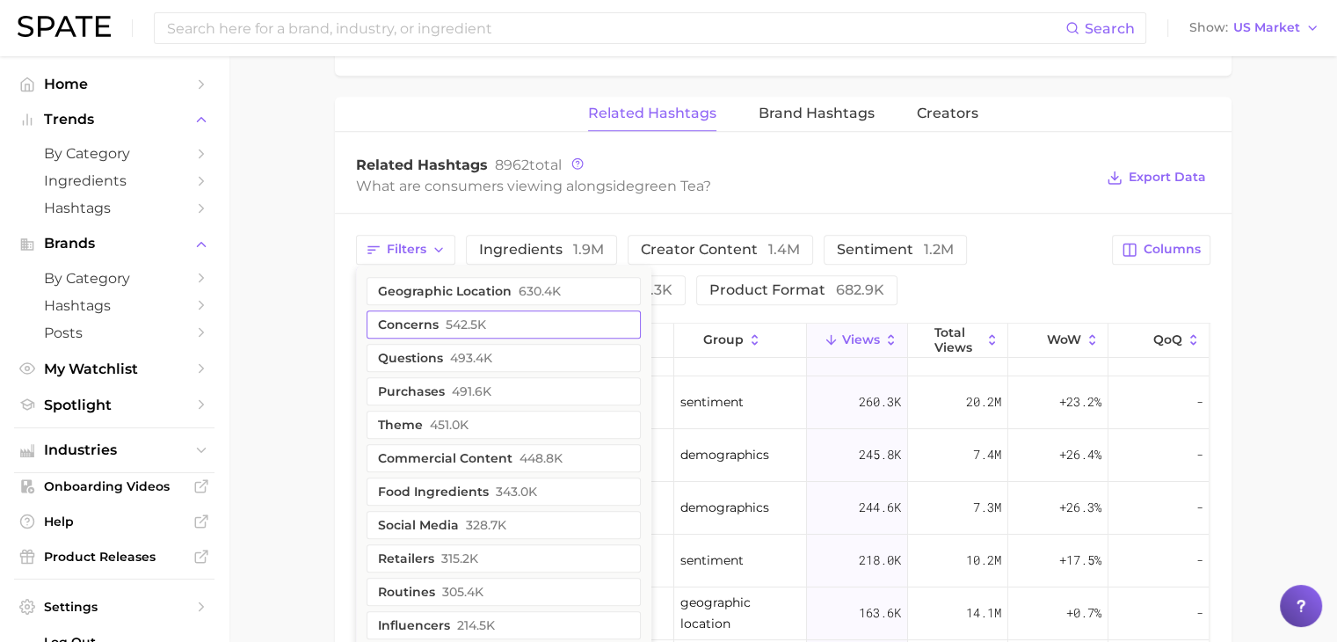
click at [407, 310] on button "concerns 542.5k" at bounding box center [504, 324] width 274 height 28
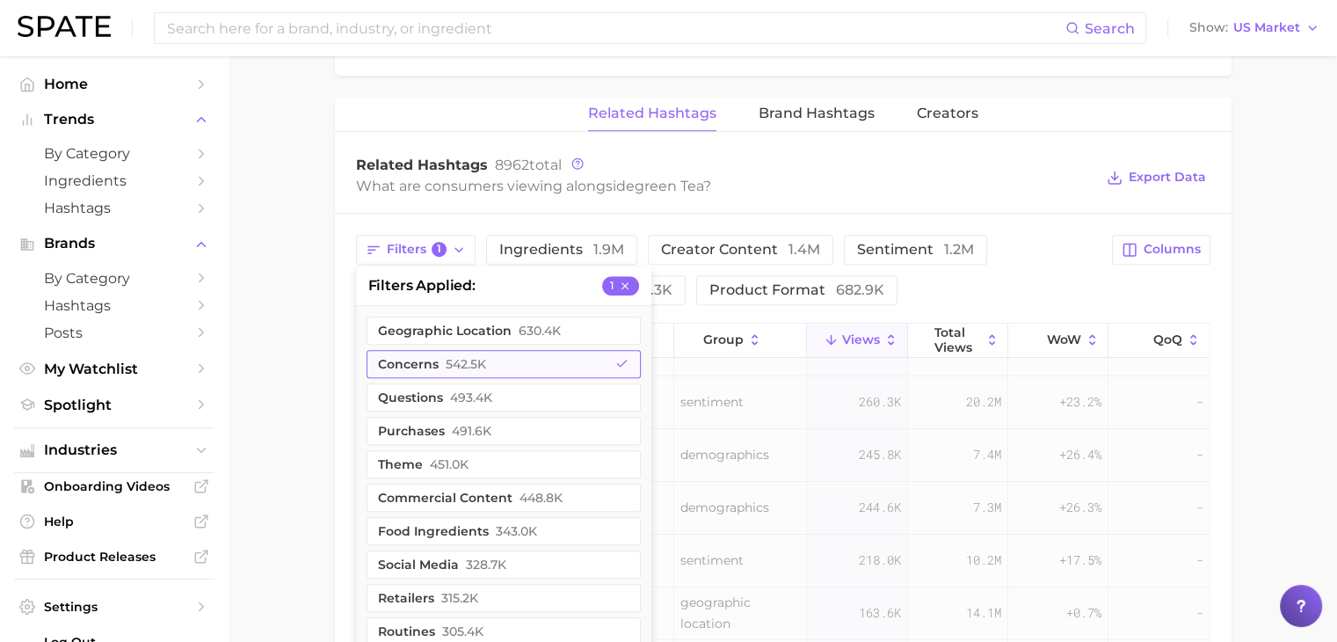
scroll to position [0, 0]
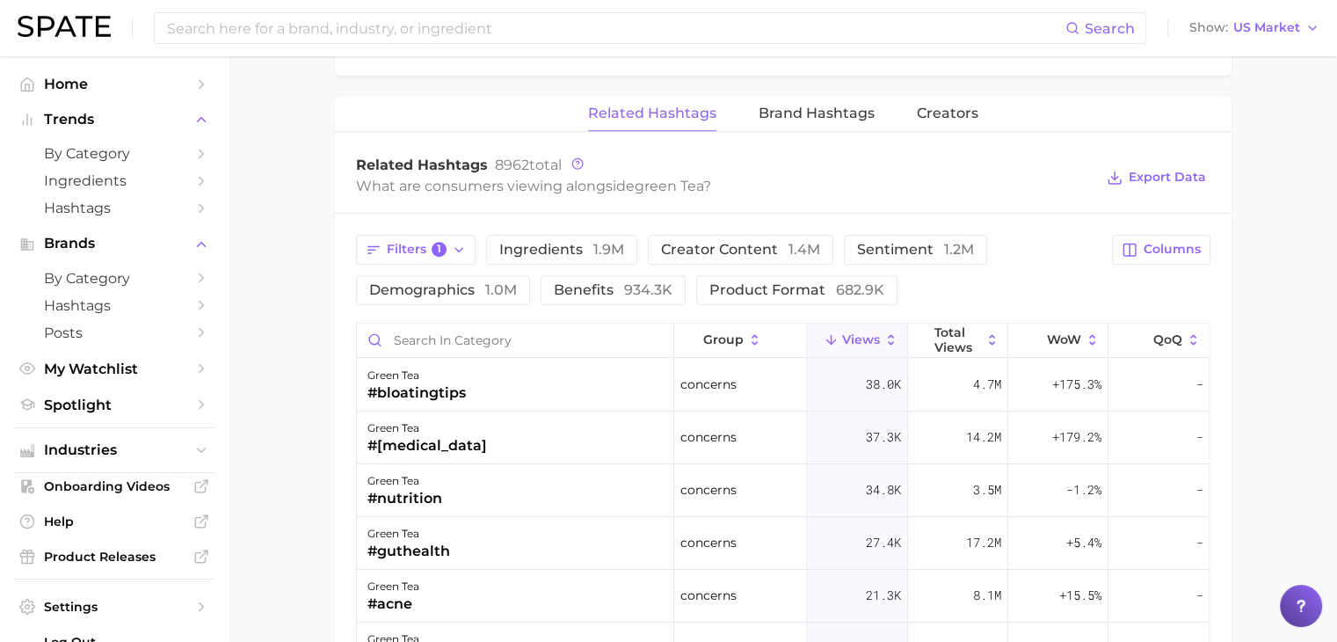
click at [1055, 258] on div "Filters 1 ingredients 1.9m creator content 1.4m sentiment 1.2m demographics 1.0…" at bounding box center [729, 270] width 746 height 70
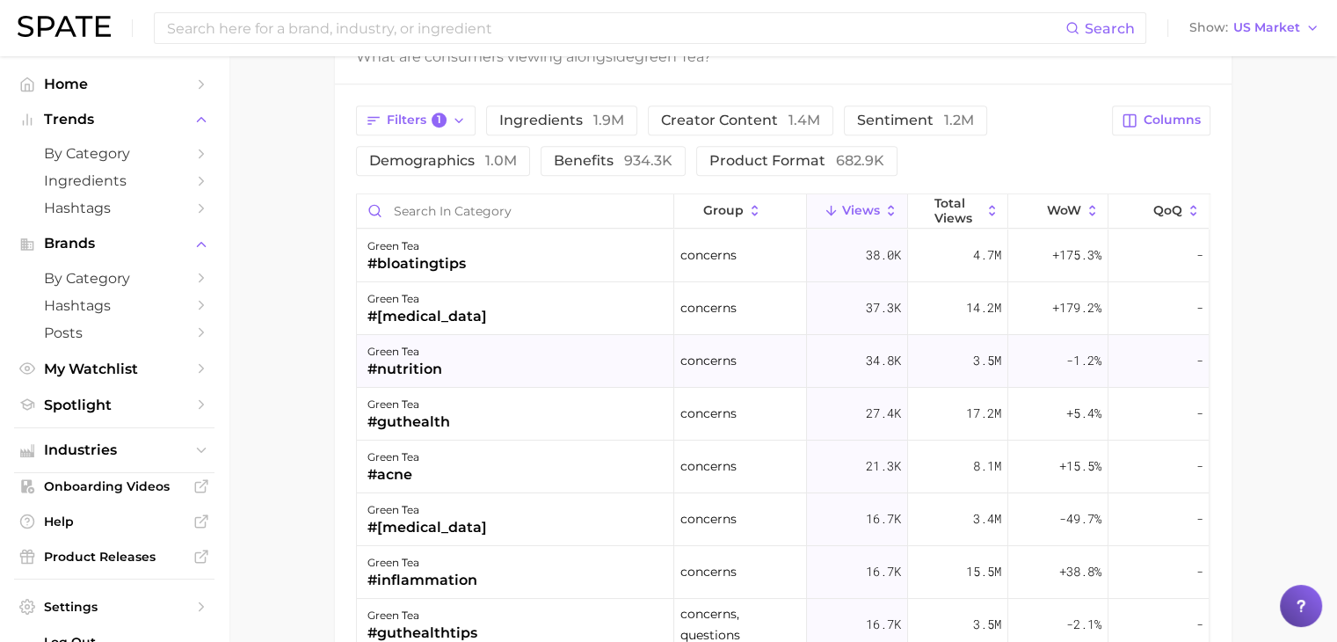
scroll to position [1407, 0]
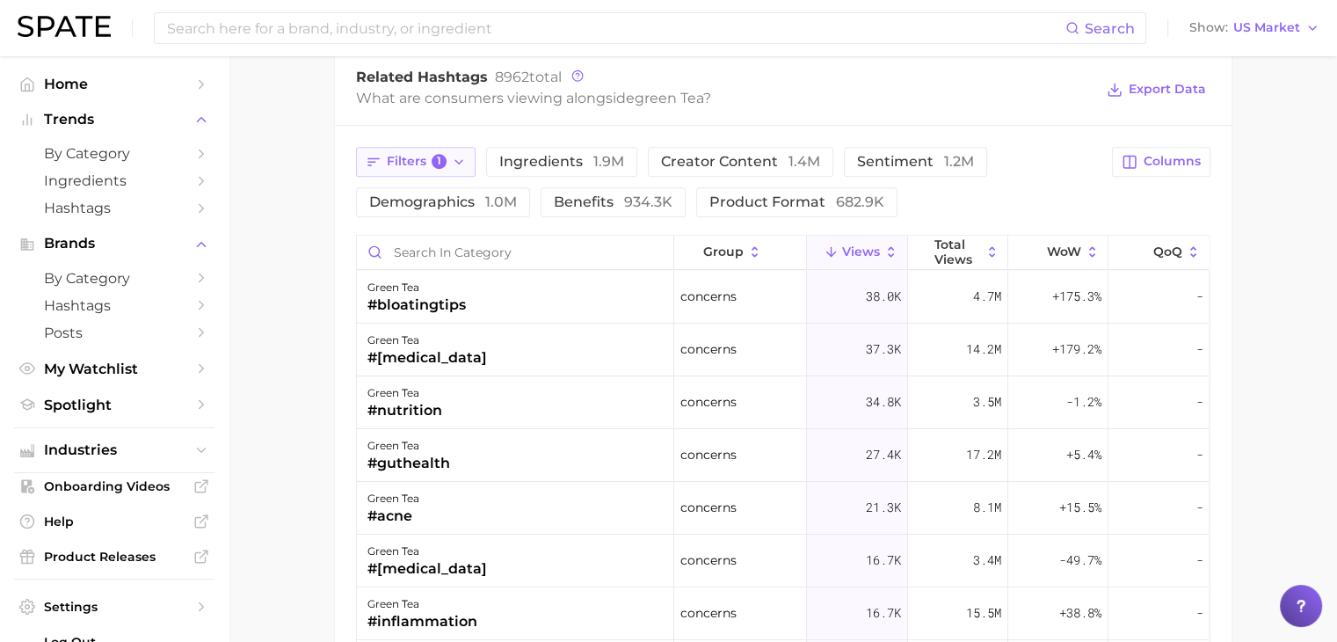
click at [433, 153] on button "Filters 1" at bounding box center [416, 162] width 120 height 30
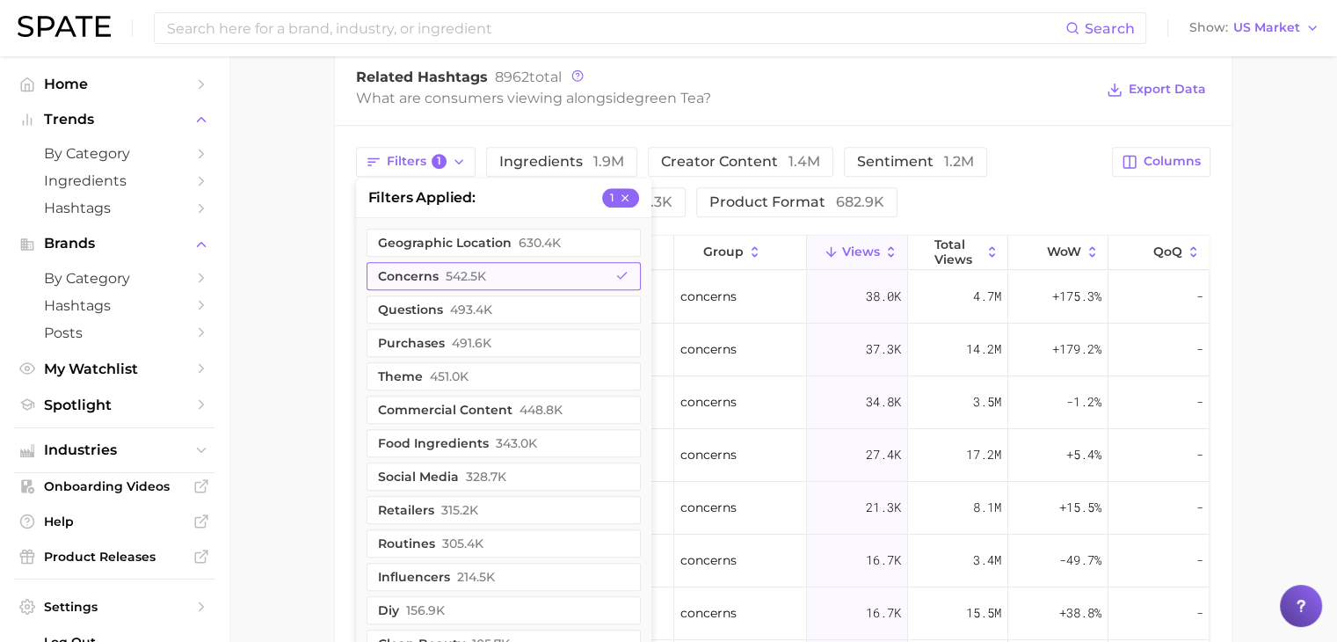
click at [475, 269] on span "542.5k" at bounding box center [466, 276] width 40 height 14
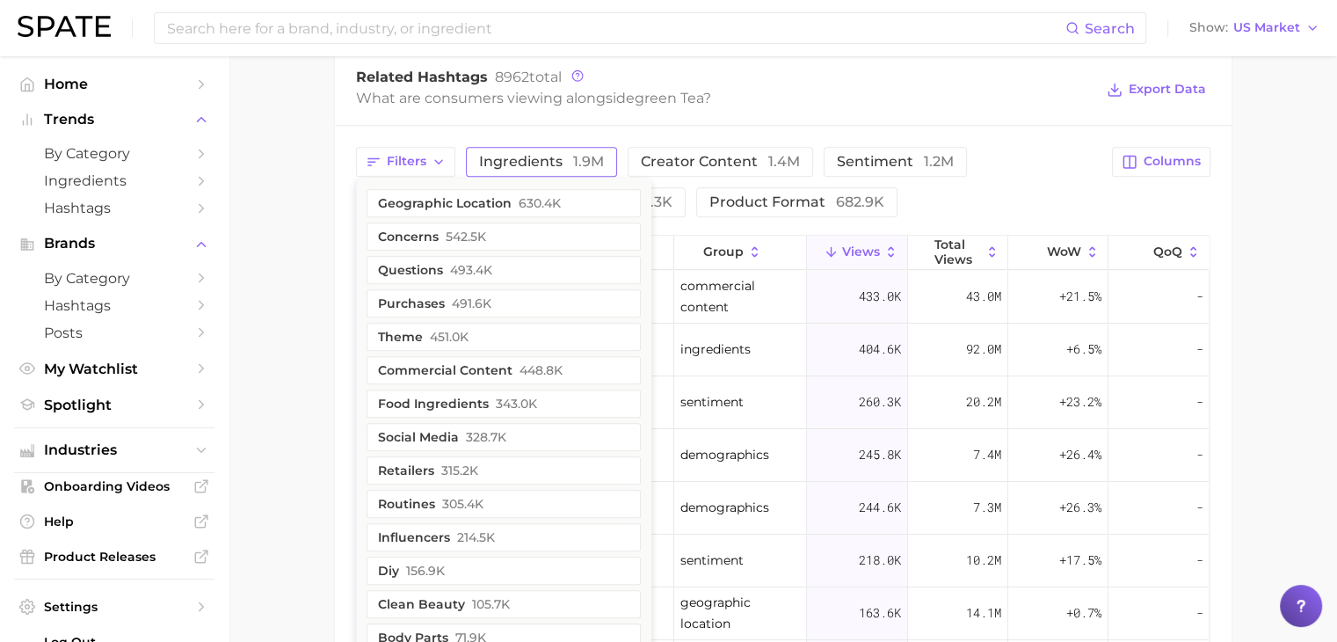
click at [522, 155] on span "ingredients 1.9m" at bounding box center [541, 162] width 125 height 14
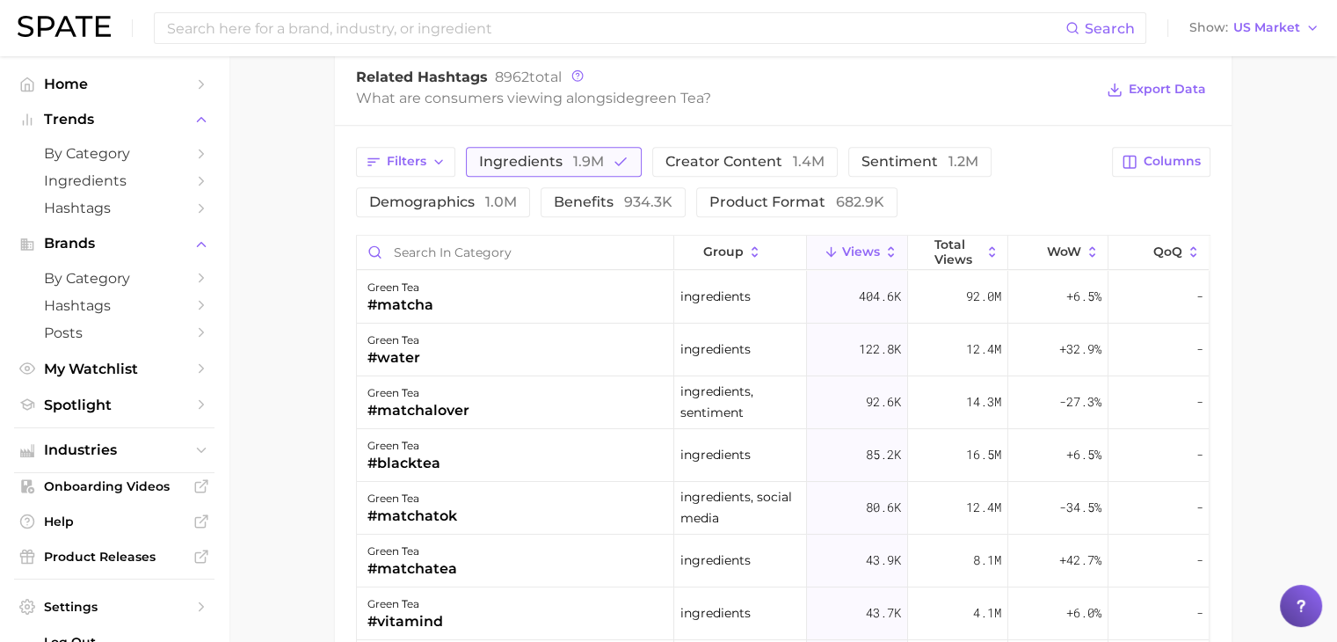
click at [593, 149] on button "ingredients 1.9m" at bounding box center [554, 162] width 176 height 30
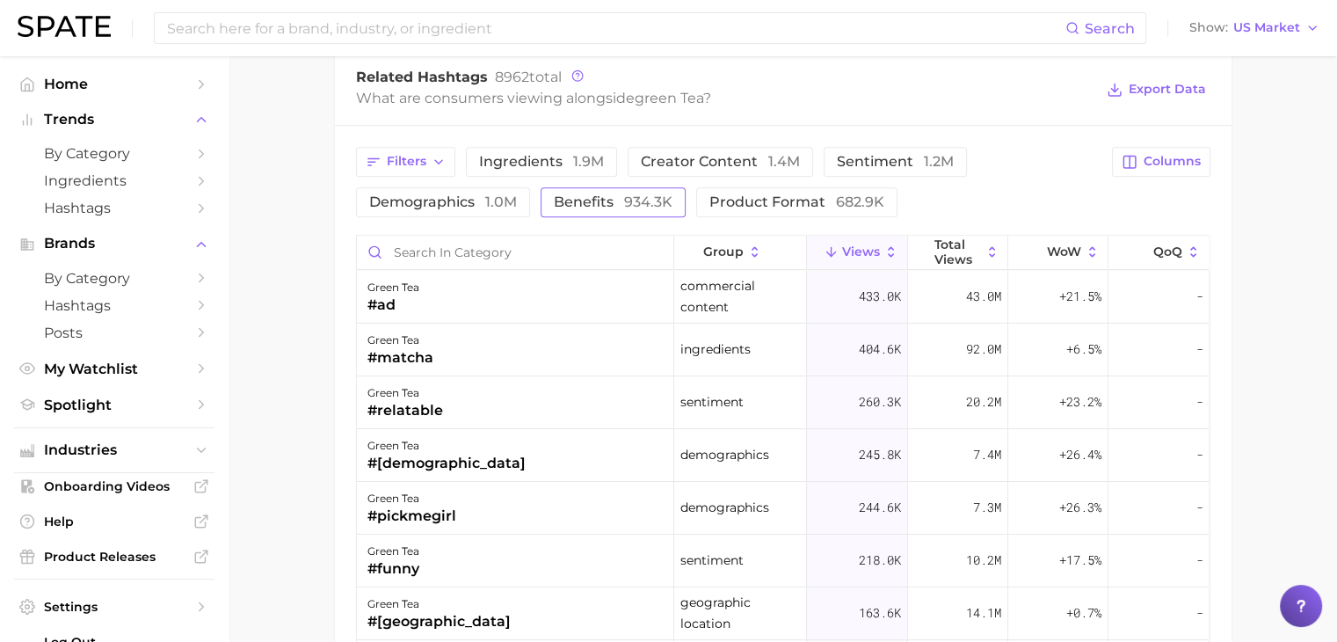
click at [610, 195] on span "benefits 934.3k" at bounding box center [613, 202] width 119 height 14
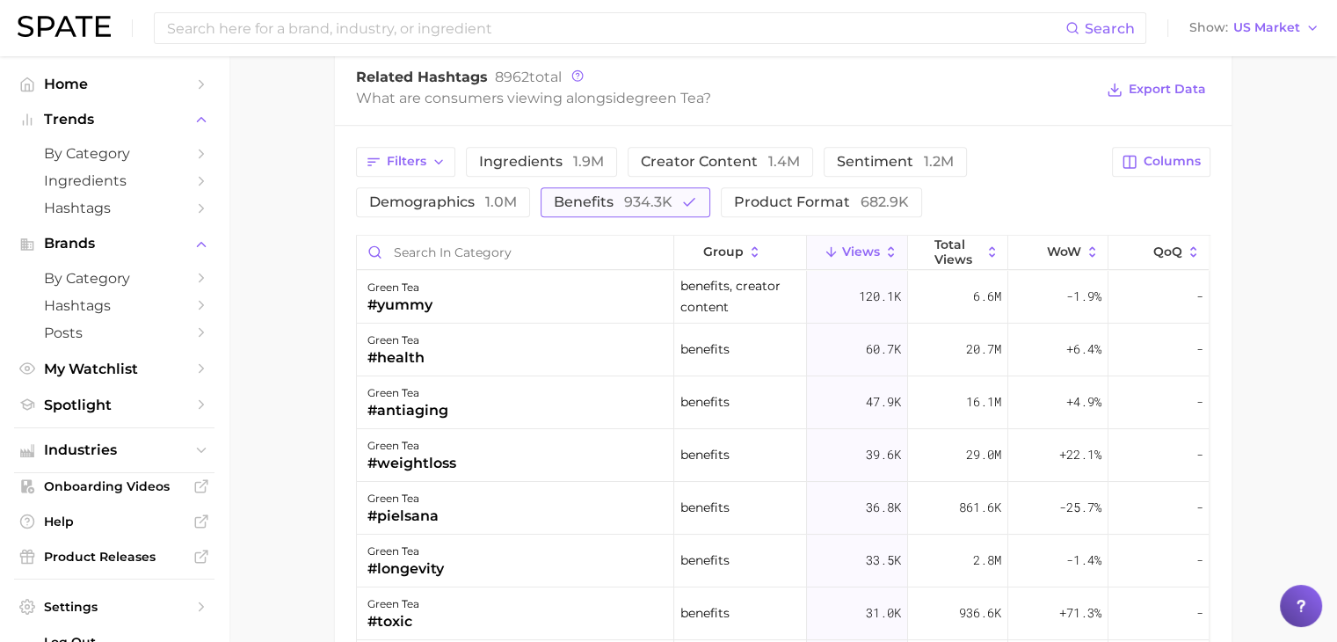
click at [685, 194] on icon "button" at bounding box center [689, 202] width 16 height 16
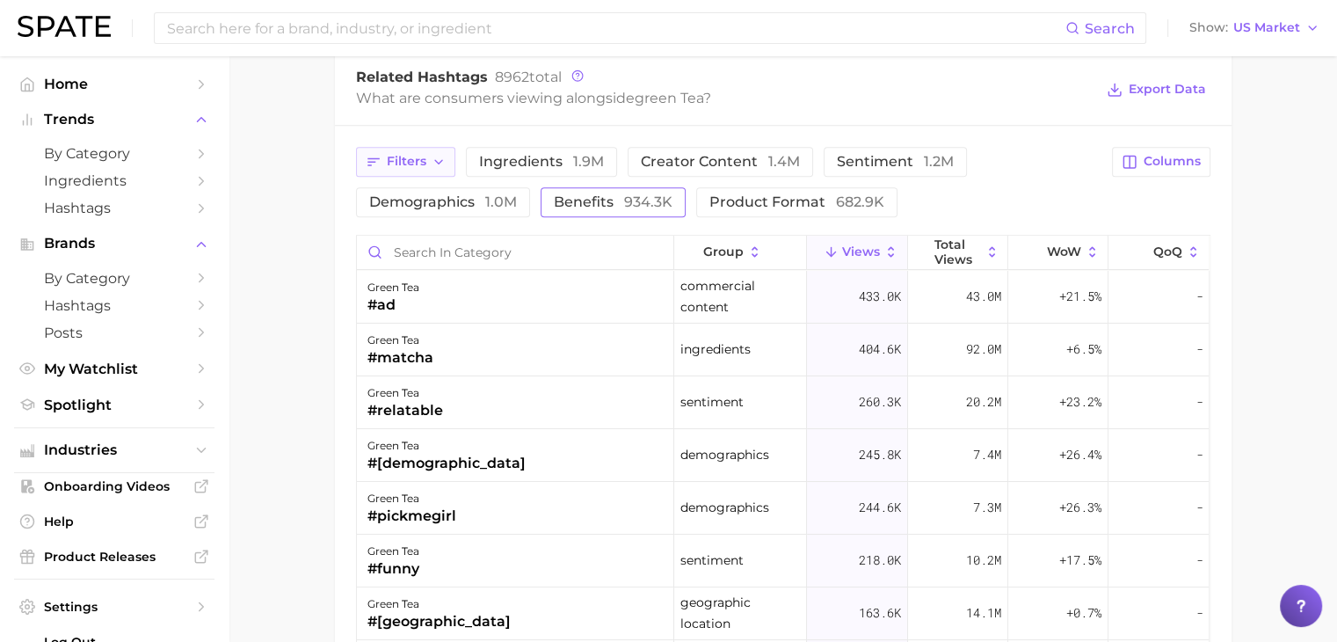
click at [418, 154] on span "Filters" at bounding box center [407, 161] width 40 height 15
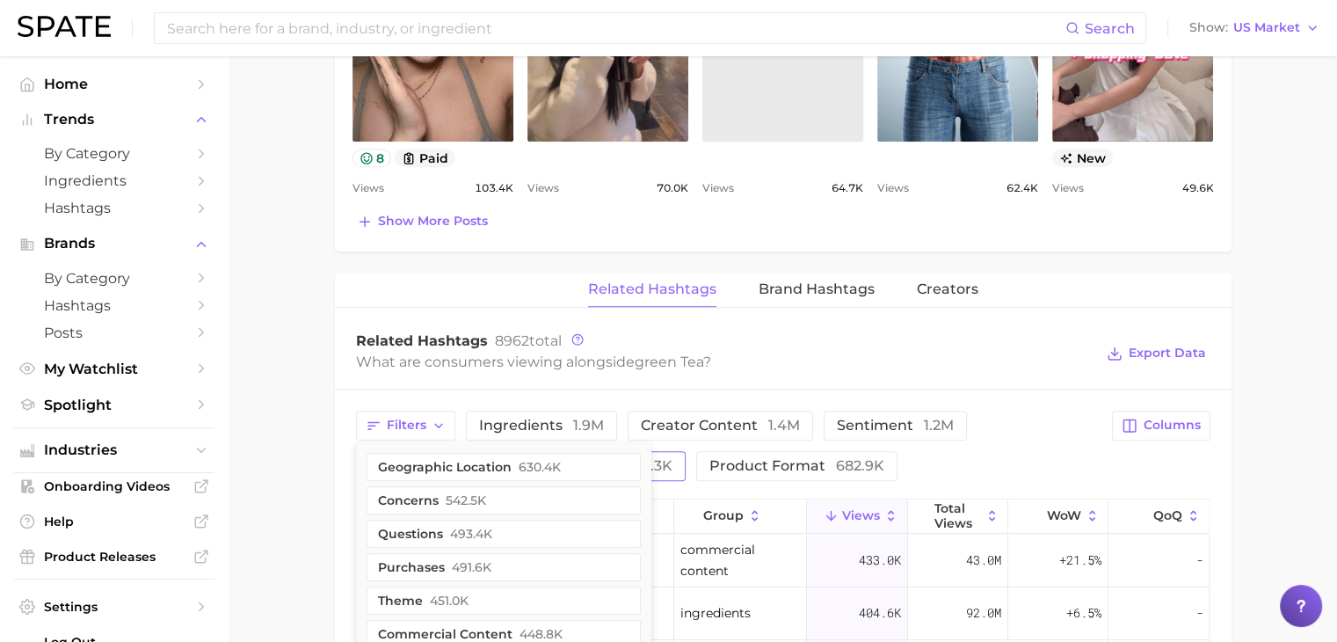
scroll to position [1336, 0]
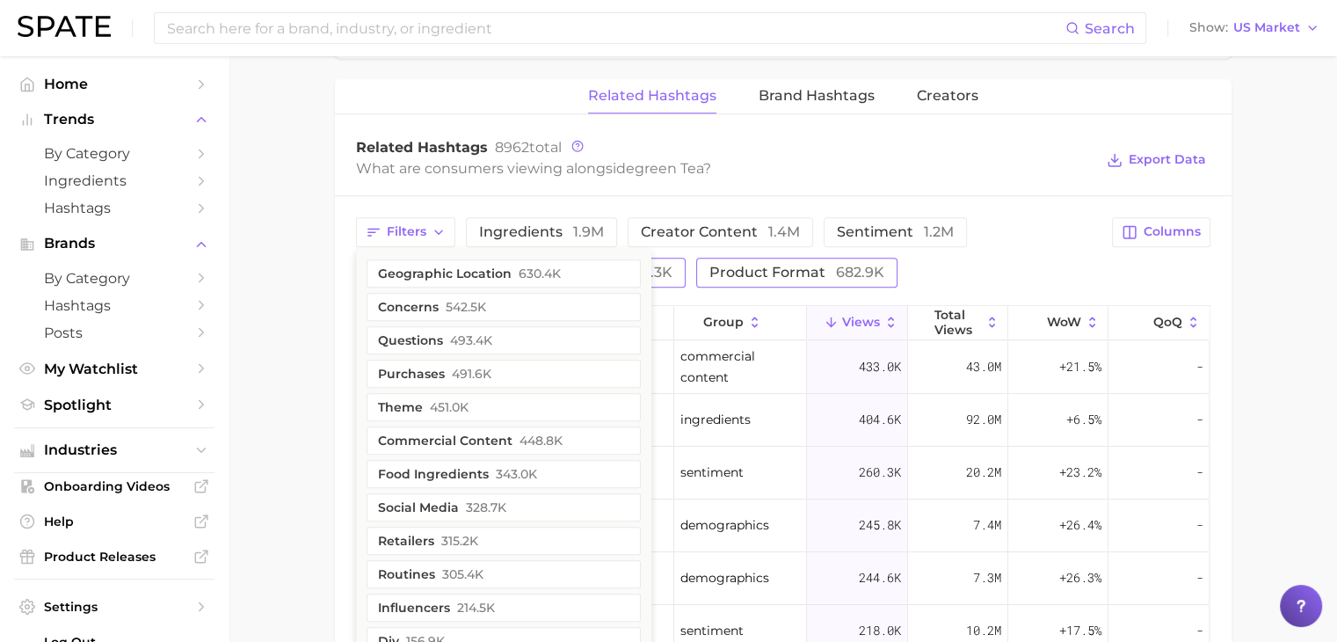
click at [838, 264] on span "682.9k" at bounding box center [860, 272] width 48 height 17
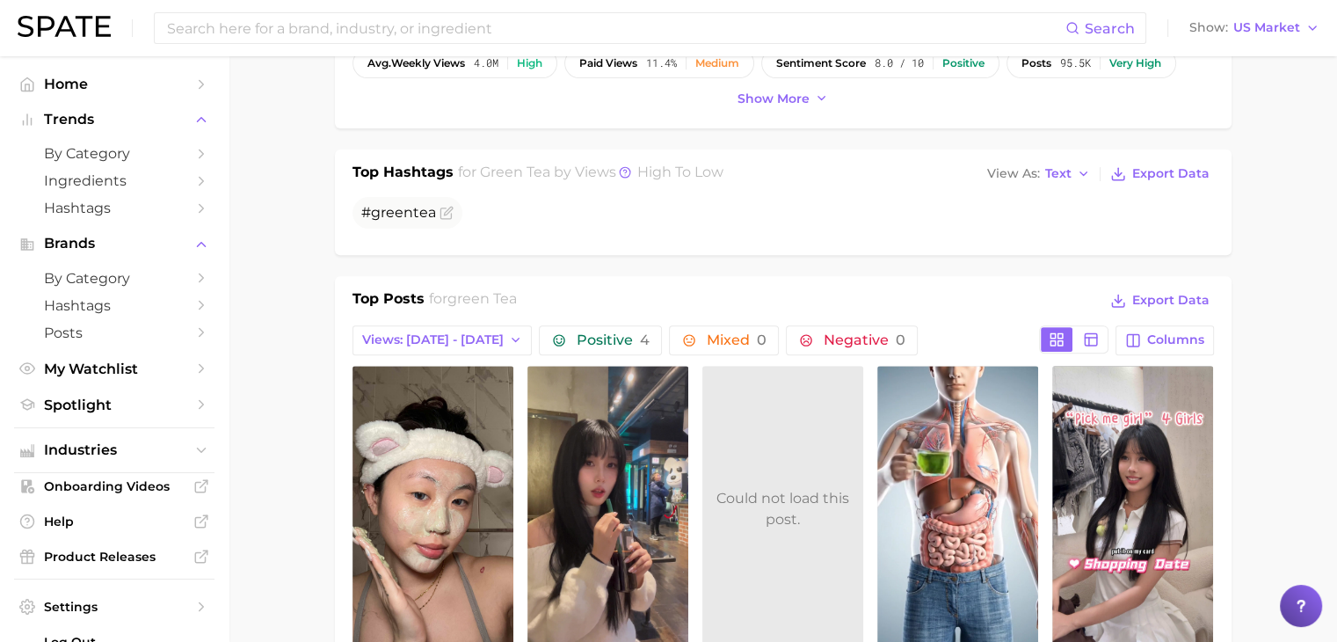
scroll to position [721, 0]
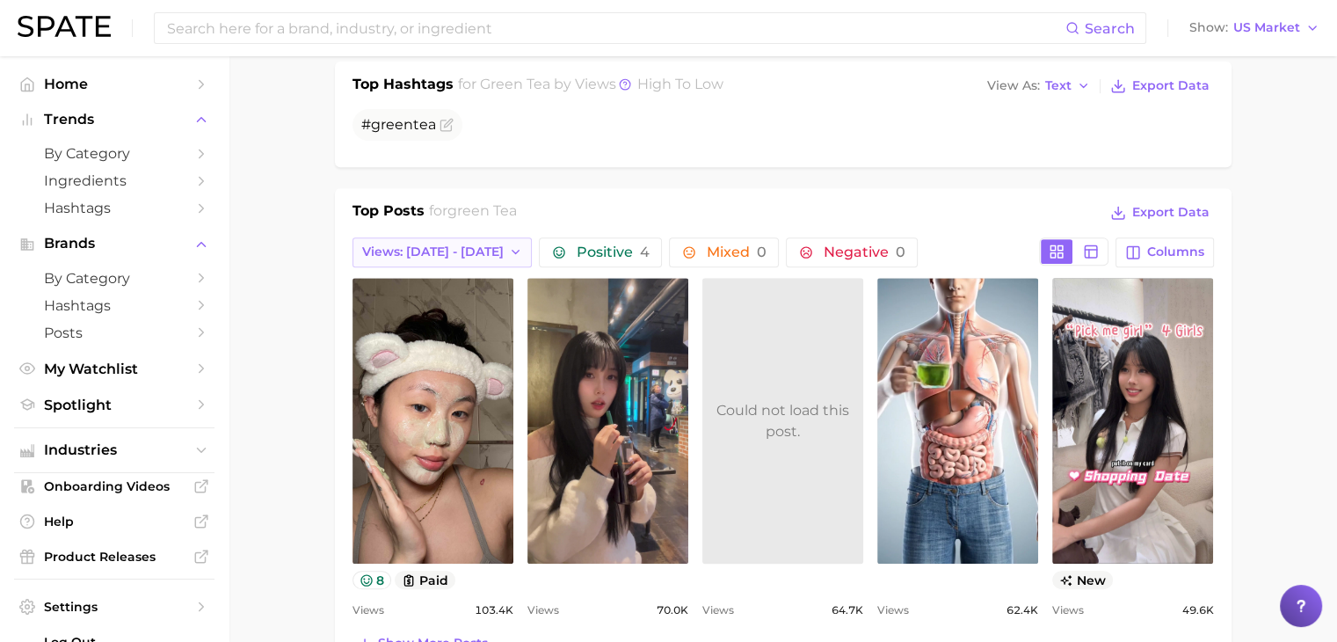
click at [468, 244] on span "Views: [DATE] - [DATE]" at bounding box center [433, 251] width 142 height 15
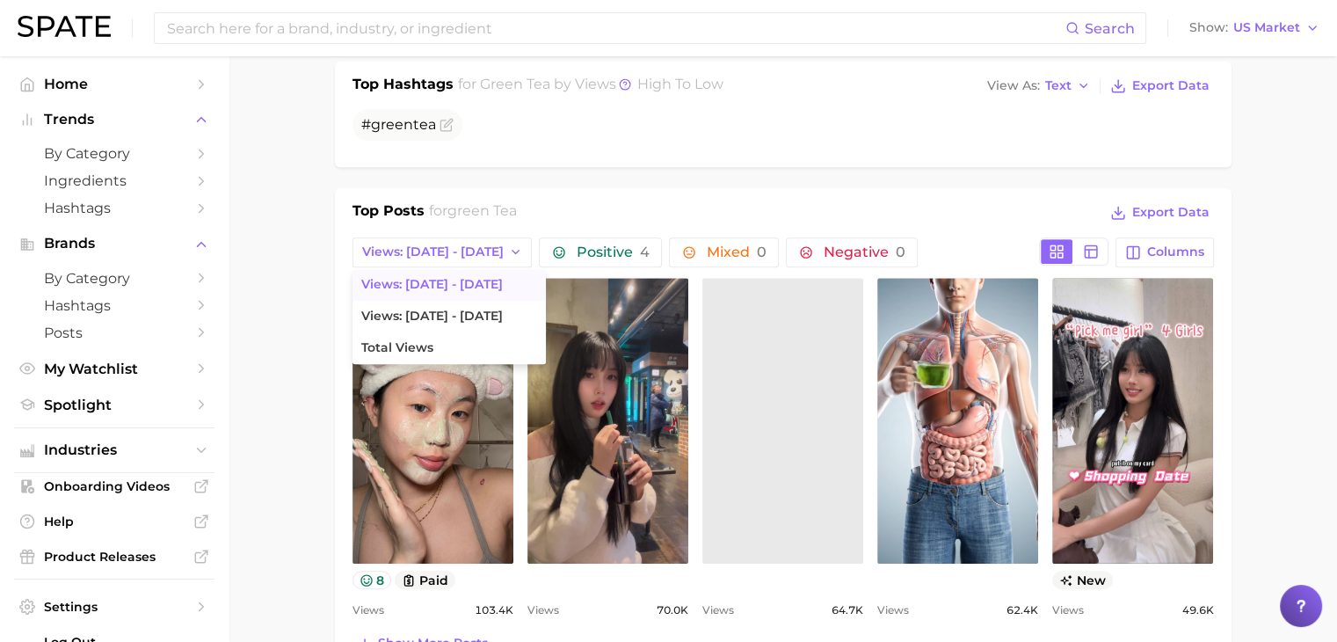
click at [495, 202] on span "green tea" at bounding box center [481, 210] width 69 height 17
